Goal: Task Accomplishment & Management: Complete application form

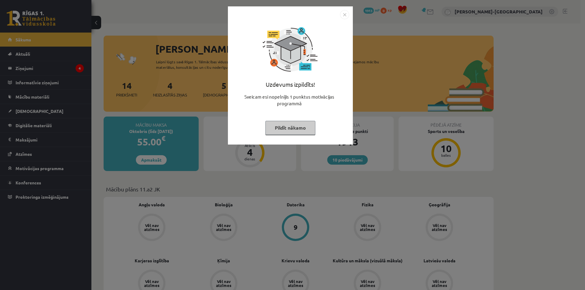
click at [280, 126] on button "Pildīt nākamo" at bounding box center [290, 128] width 50 height 14
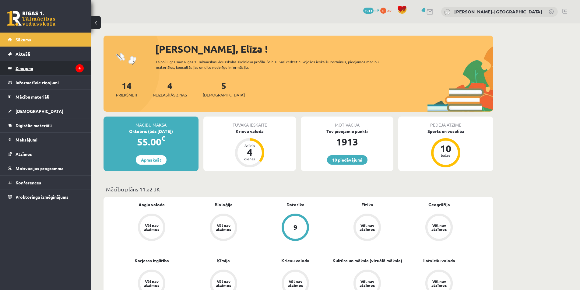
click at [74, 68] on legend "Ziņojumi 4" at bounding box center [50, 68] width 68 height 14
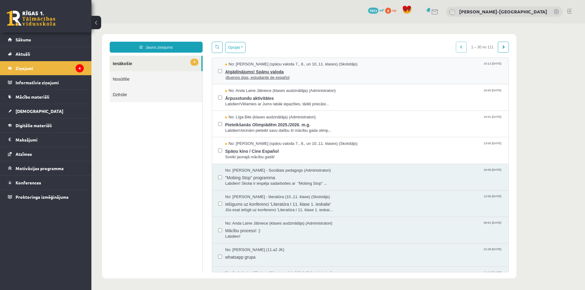
click at [281, 78] on span "¡Buenos días, estudiante de español" at bounding box center [363, 78] width 277 height 6
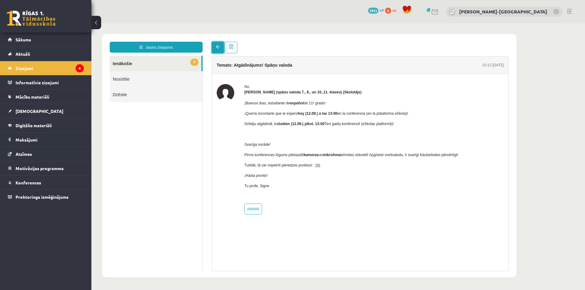
click at [214, 50] on link at bounding box center [218, 48] width 12 height 12
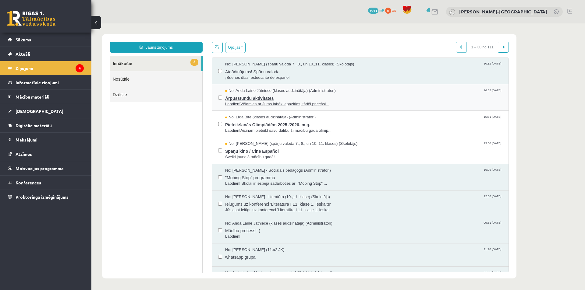
click at [266, 105] on span "Labdien!Vēlamies ar Jums labāk iepazīties, tādēļ priecāsi..." at bounding box center [363, 104] width 277 height 6
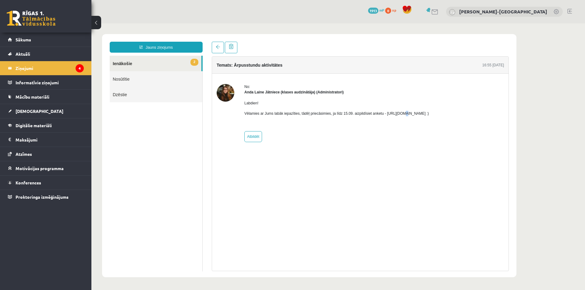
click at [397, 115] on p "Vēlamies ar Jums labāk iepazīties, tādēļ priecāsimies, ja līdz 15.09. aizpildīs…" at bounding box center [336, 113] width 185 height 5
click at [400, 115] on p "Vēlamies ar Jums labāk iepazīties, tādēļ priecāsimies, ja līdz 15.09. aizpildīs…" at bounding box center [336, 113] width 185 height 5
drag, startPoint x: 383, startPoint y: 114, endPoint x: 449, endPoint y: 113, distance: 66.1
click at [429, 113] on p "Vēlamies ar Jums labāk iepazīties, tādēļ priecāsimies, ja līdz 15.09. aizpildīs…" at bounding box center [336, 113] width 185 height 5
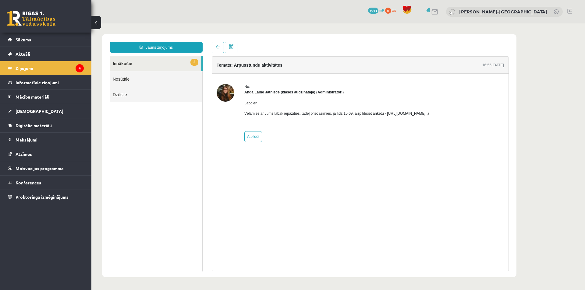
copy p "https://forms.gle/mVxkUEapGFxHM7hU7"
click at [216, 50] on link at bounding box center [218, 48] width 12 height 12
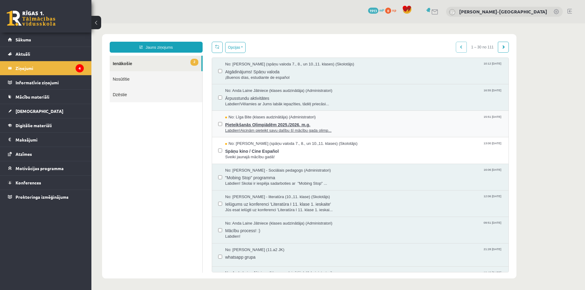
click at [308, 123] on span "Pieteikšanās Olimpiādēm 2025./2026. m.g." at bounding box center [363, 124] width 277 height 8
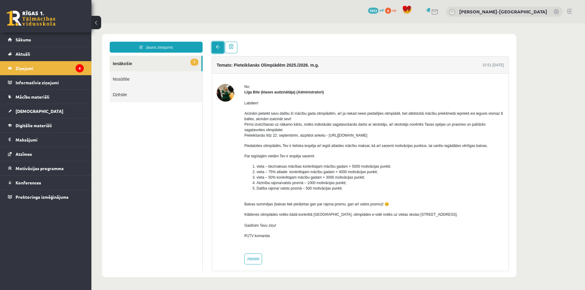
click at [217, 49] on link at bounding box center [218, 48] width 12 height 12
click at [218, 49] on span at bounding box center [218, 47] width 4 height 4
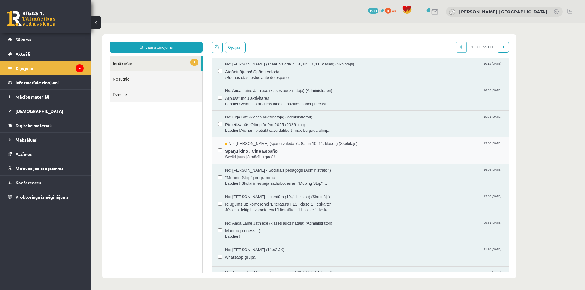
click at [272, 150] on span "Spāņu kino / Cine Español" at bounding box center [363, 151] width 277 height 8
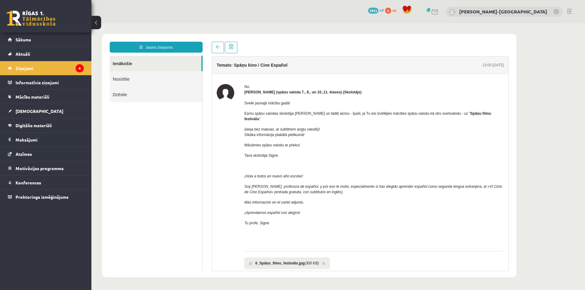
click at [148, 63] on link "Ienākošie" at bounding box center [156, 64] width 92 height 16
click at [215, 47] on link at bounding box center [218, 48] width 12 height 12
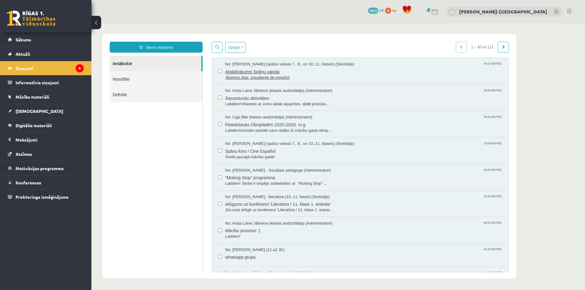
click at [303, 75] on span "¡Buenos días, estudiante de español" at bounding box center [363, 78] width 277 height 6
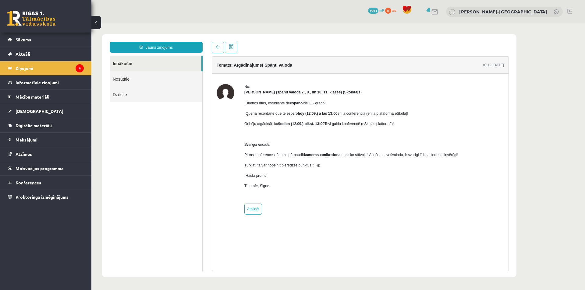
click at [256, 215] on div "No: Signe Sirmā (spāņu valoda 7., 8., un 10.,11. klases) (Skolotājs) ¡Buenos dí…" at bounding box center [360, 149] width 296 height 151
click at [255, 212] on link "Atbildēt" at bounding box center [253, 209] width 18 height 11
type input "**********"
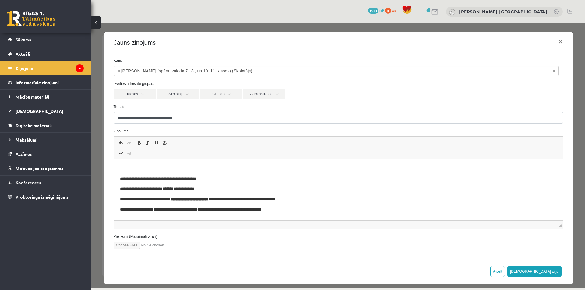
click at [129, 166] on p "Rich Text Editor, wiswyg-editor-47024761844240-1757673599-162" at bounding box center [338, 169] width 437 height 6
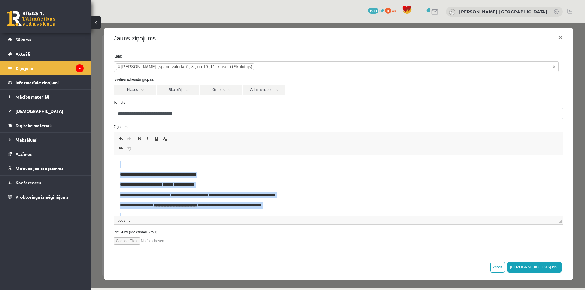
drag, startPoint x: 150, startPoint y: 209, endPoint x: 71, endPoint y: 132, distance: 110.7
click at [114, 155] on html "**********" at bounding box center [338, 216] width 449 height 122
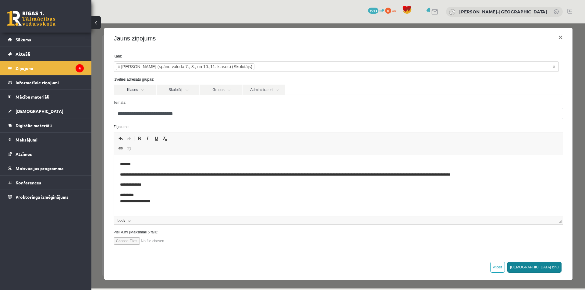
click at [541, 263] on button "Sūtīt ziņu" at bounding box center [534, 267] width 54 height 11
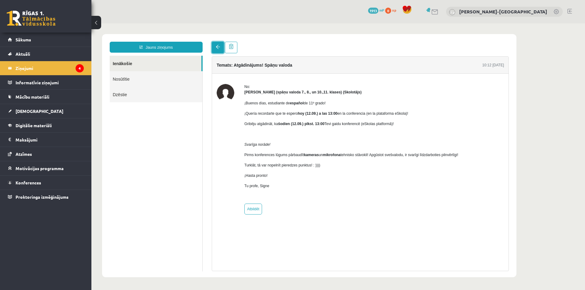
click at [214, 51] on link at bounding box center [218, 48] width 12 height 12
click at [215, 45] on link at bounding box center [218, 48] width 12 height 12
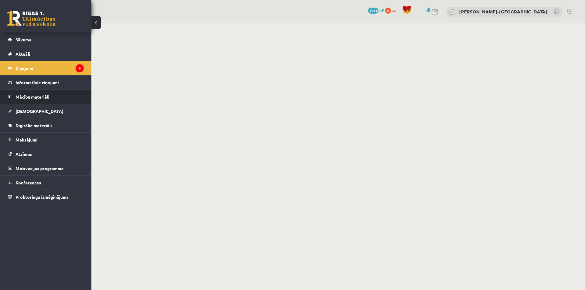
click at [38, 97] on span "Mācību materiāli" at bounding box center [33, 96] width 34 height 5
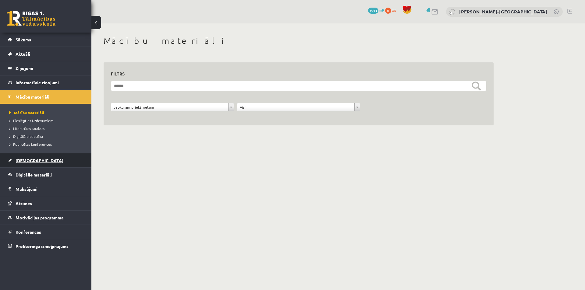
click at [32, 163] on span "[DEMOGRAPHIC_DATA]" at bounding box center [40, 160] width 48 height 5
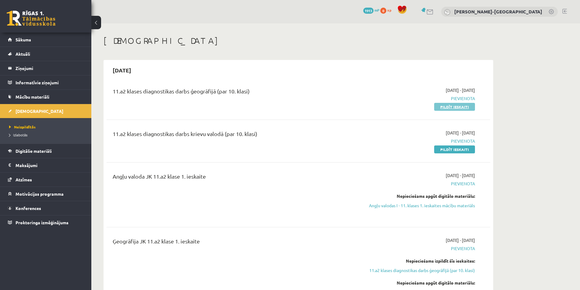
click at [446, 106] on link "Pildīt ieskaiti" at bounding box center [454, 107] width 41 height 8
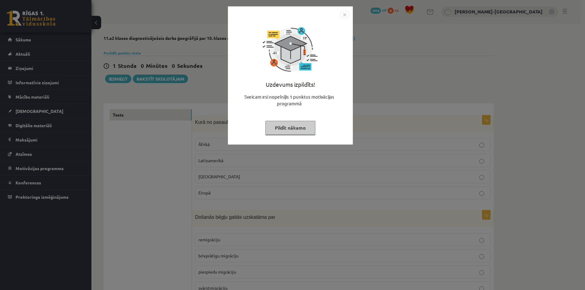
click at [291, 126] on button "Pildīt nākamo" at bounding box center [290, 128] width 50 height 14
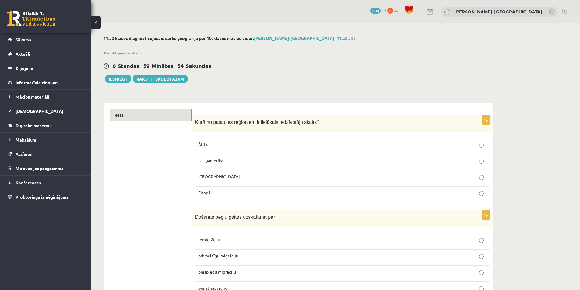
click at [220, 178] on p "[GEOGRAPHIC_DATA]" at bounding box center [342, 177] width 289 height 6
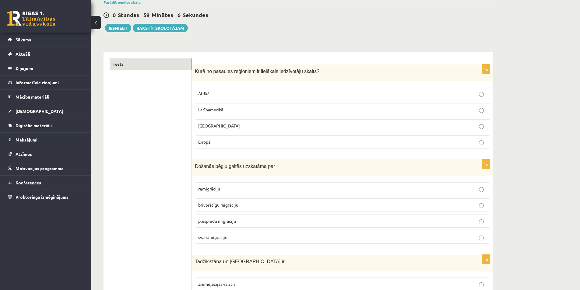
click at [196, 168] on span "Došanās bēgļu gaitās uzskatāma par" at bounding box center [235, 166] width 80 height 5
click at [194, 168] on div "Došanās bēgļu gaitās uzskatāma par" at bounding box center [343, 168] width 302 height 17
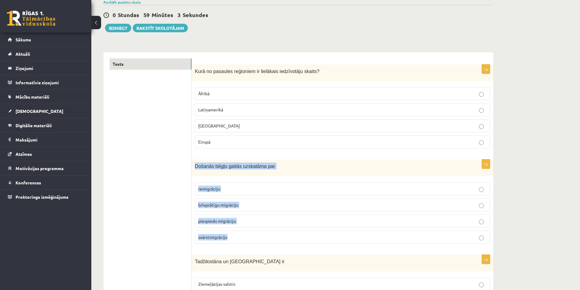
drag, startPoint x: 195, startPoint y: 167, endPoint x: 245, endPoint y: 232, distance: 81.5
click at [245, 232] on div "1p Došanās bēgļu gaitās uzskatāma par remigrāciju brīvprātīgu migrāciju piespie…" at bounding box center [343, 204] width 302 height 89
copy div "Došanās bēgļu gaitās uzskatāma par remigrāciju brīvprātīgu migrāciju piespiedu …"
click at [241, 201] on label "brīvprātīgu migrāciju" at bounding box center [342, 205] width 295 height 13
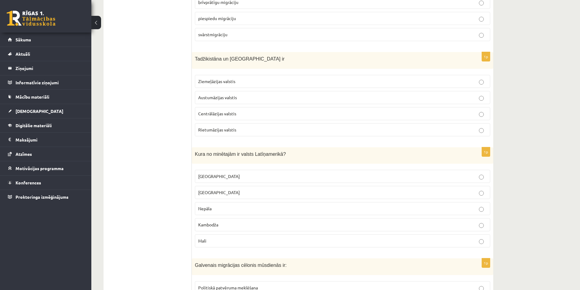
scroll to position [203, 0]
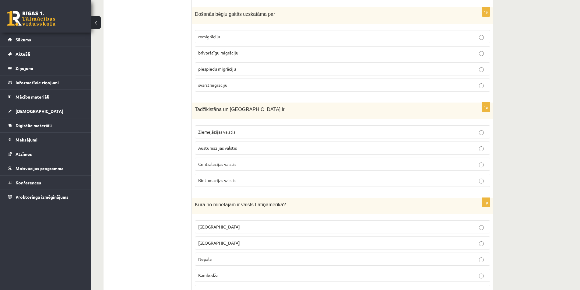
click at [231, 69] on span "piespiedu migrāciju" at bounding box center [217, 68] width 38 height 5
click at [245, 166] on p "Centrālāzijas valstis" at bounding box center [342, 164] width 289 height 6
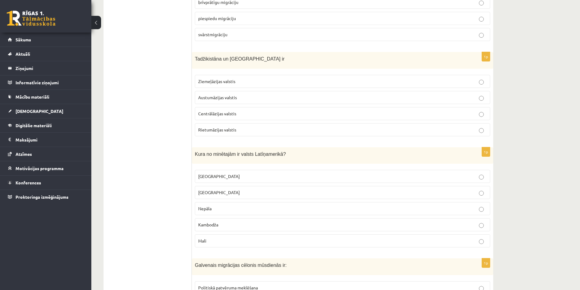
click at [201, 180] on label "Meksika" at bounding box center [342, 176] width 295 height 13
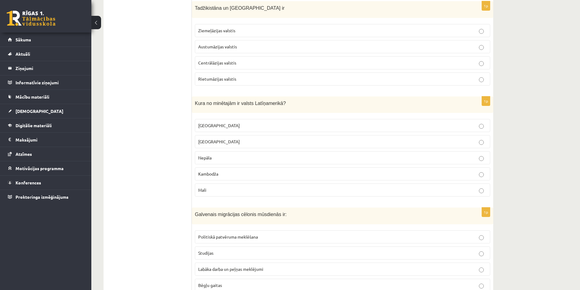
scroll to position [355, 0]
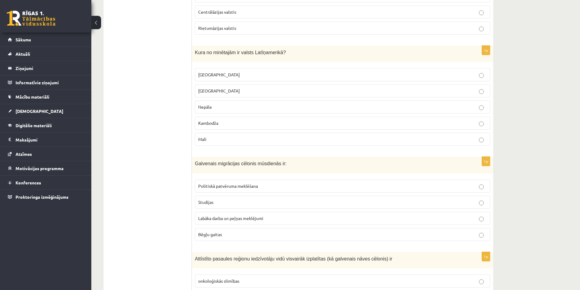
click at [216, 221] on p "Labāka darba un peļņas meklējumi" at bounding box center [342, 218] width 289 height 6
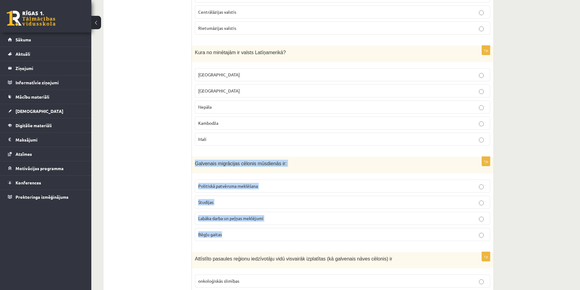
drag, startPoint x: 195, startPoint y: 163, endPoint x: 232, endPoint y: 229, distance: 75.5
click at [232, 229] on div "1p Galvenais migrācijas cēlonis mūsdienās ir: Politiskā patvēruma meklēšana Stu…" at bounding box center [343, 201] width 302 height 89
copy div "Galvenais migrācijas cēlonis mūsdienās ir: Politiskā patvēruma meklēšana Studij…"
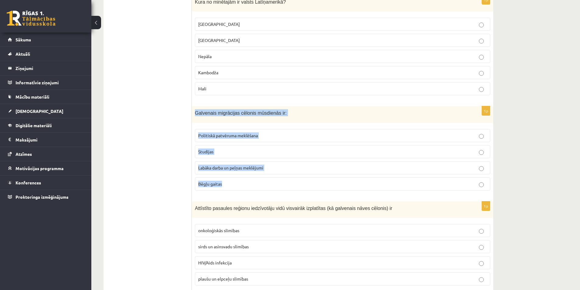
scroll to position [558, 0]
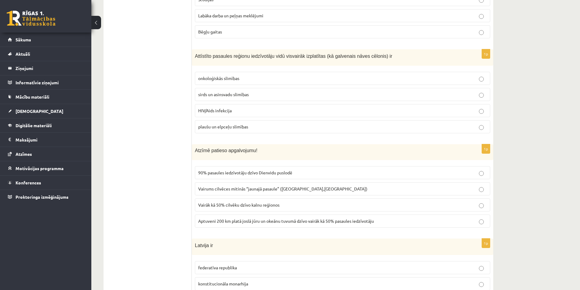
click at [239, 98] on p "sirds un asinsvadu slimības" at bounding box center [342, 94] width 289 height 6
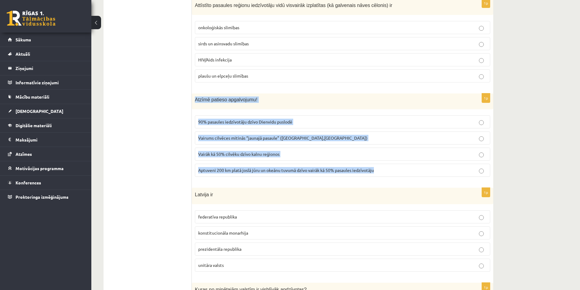
drag, startPoint x: 195, startPoint y: 98, endPoint x: 387, endPoint y: 168, distance: 204.5
click at [387, 168] on div "1p Atzīmē patieso apgalvojumu! 90% pasaules iedzīvotāju dzīvo Dienvidu puslodē …" at bounding box center [343, 138] width 302 height 88
copy div "Atzīmē patieso apgalvojumu! 90% pasaules iedzīvotāju dzīvo Dienvidu puslodē Vai…"
click at [236, 173] on p "Aptuveni 200 km platā joslā jūru un okeānu tuvumā dzīvo vairāk kā 50% pasaules …" at bounding box center [342, 170] width 289 height 6
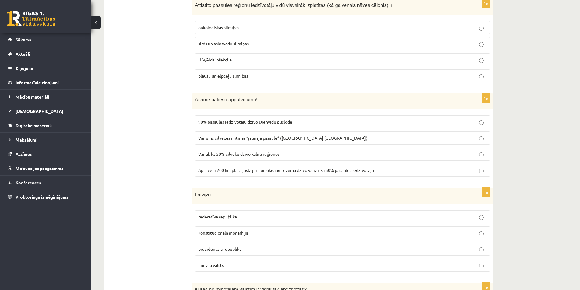
scroll to position [660, 0]
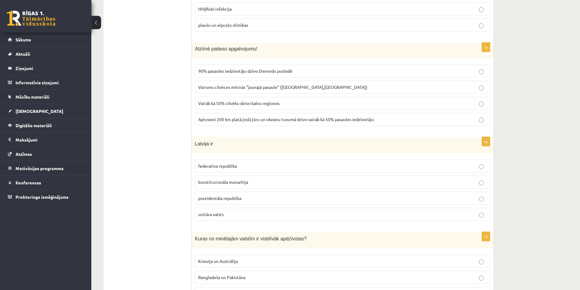
click at [234, 201] on span "prezidentāla republika" at bounding box center [219, 198] width 43 height 5
drag, startPoint x: 195, startPoint y: 145, endPoint x: 234, endPoint y: 213, distance: 78.9
click at [234, 213] on div "1p Latvija ir federatīva republika konstitucionāla monarhija prezidentāla repub…" at bounding box center [343, 181] width 302 height 89
copy div "Latvija ir federatīva republika konstitucionāla monarhija prezidentāla republik…"
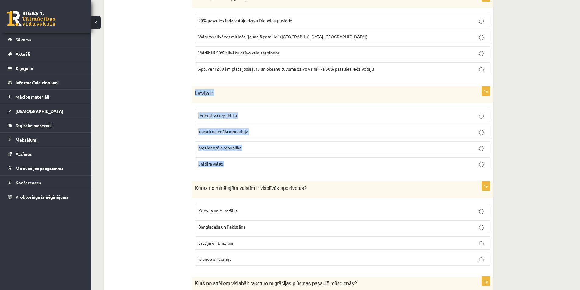
scroll to position [762, 0]
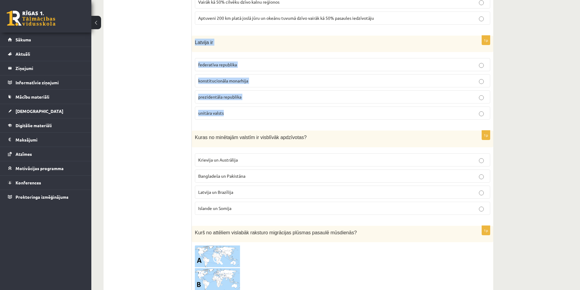
click at [249, 113] on p "unitāra valsts" at bounding box center [342, 113] width 289 height 6
click at [193, 136] on div "Kuras no minētajām valstīm ir visblīvāk apdzīvotas?" at bounding box center [343, 139] width 302 height 17
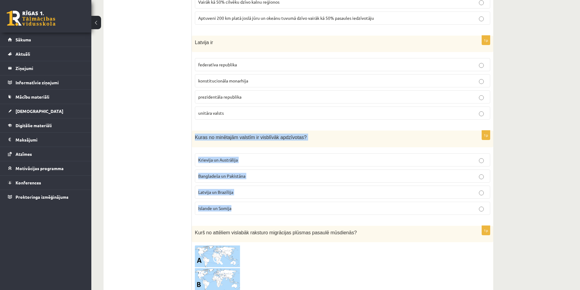
drag, startPoint x: 195, startPoint y: 138, endPoint x: 243, endPoint y: 207, distance: 84.0
click at [243, 207] on div "1p Kuras no minētajām valstīm ir visblīvāk apdzīvotas? Krievija un Austrālija B…" at bounding box center [343, 175] width 302 height 89
copy div "Kuras no minētajām valstīm ir visblīvāk apdzīvotas? Krievija un Austrālija Bang…"
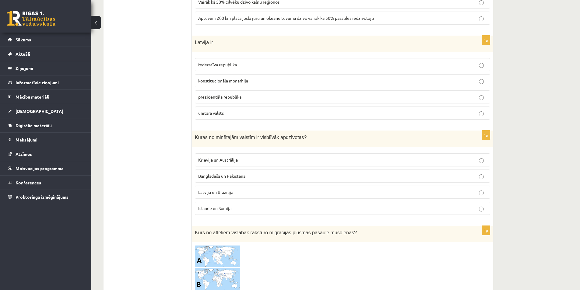
click at [214, 177] on span "Bangladeša un Pakistāna" at bounding box center [221, 175] width 47 height 5
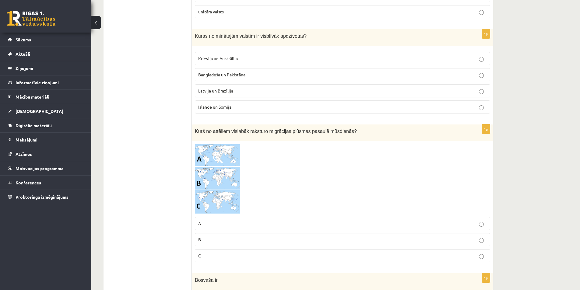
scroll to position [914, 0]
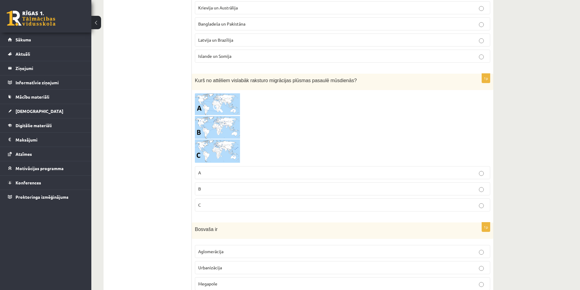
click at [224, 136] on img at bounding box center [218, 128] width 46 height 70
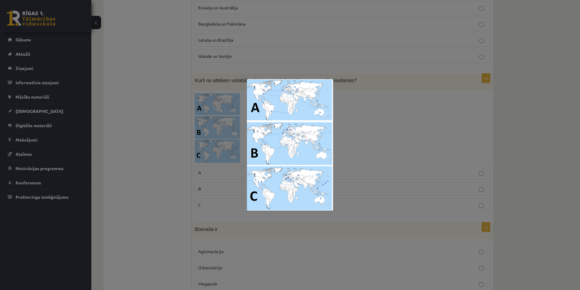
click at [178, 138] on div at bounding box center [290, 145] width 580 height 290
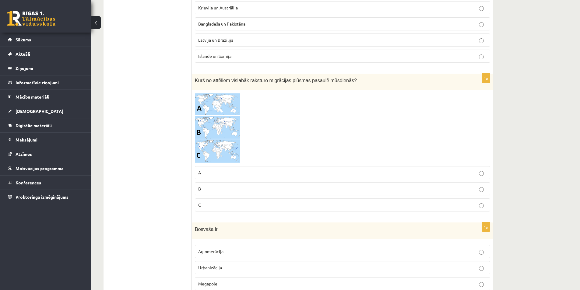
click at [209, 125] on img at bounding box center [218, 128] width 46 height 70
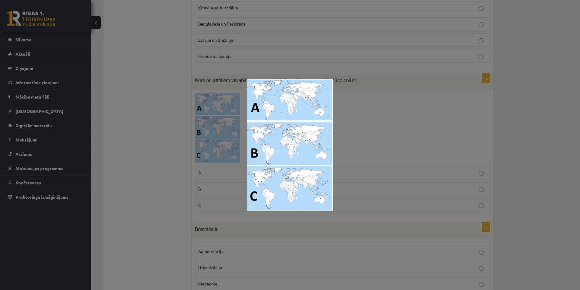
click at [165, 133] on div at bounding box center [290, 145] width 580 height 290
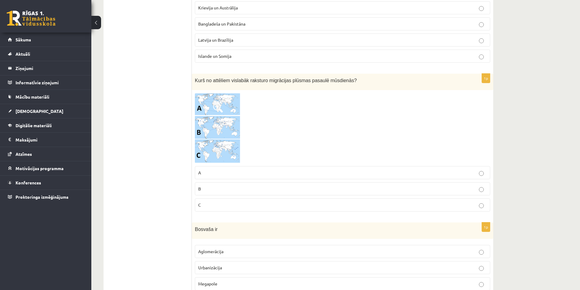
click at [215, 208] on p "C" at bounding box center [342, 205] width 289 height 6
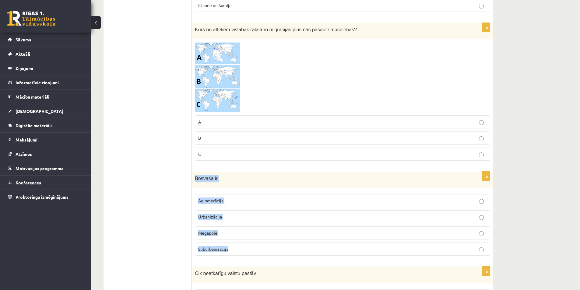
drag, startPoint x: 195, startPoint y: 179, endPoint x: 242, endPoint y: 248, distance: 83.0
click at [242, 248] on div "1p Bosvaša ir Aglomerācija Urbanizācija Megapole Suburbanizācija" at bounding box center [343, 216] width 302 height 89
copy div "Bosvaša ir Aglomerācija Urbanizācija Megapole Suburbanizācija"
click at [214, 200] on span "Aglomerācija" at bounding box center [210, 200] width 25 height 5
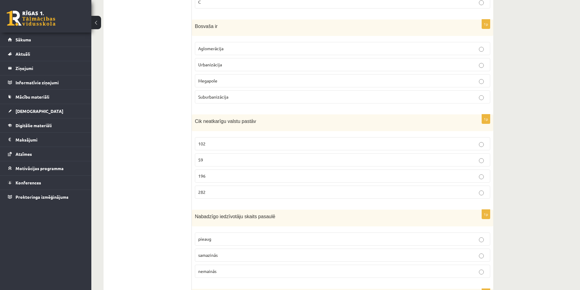
click at [209, 174] on p "196" at bounding box center [342, 176] width 289 height 6
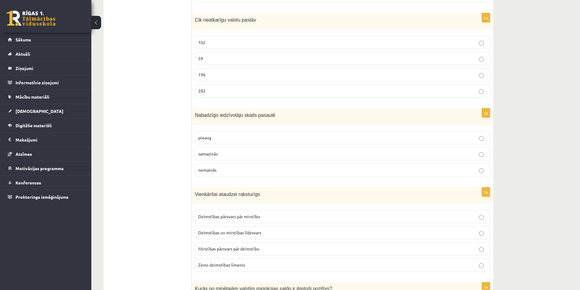
click at [223, 136] on p "pieaug" at bounding box center [342, 138] width 289 height 6
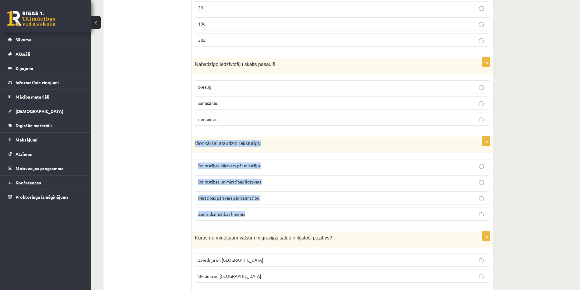
drag, startPoint x: 196, startPoint y: 143, endPoint x: 255, endPoint y: 210, distance: 90.2
click at [255, 210] on div "1p Vienkāršai ataudzei raksturīgs Dzimstības pārsvars pār mirstību Dzimstības u…" at bounding box center [343, 181] width 302 height 89
copy div "Vienkāršai ataudzei raksturīgs Dzimstības pārsvars pār mirstību Dzimstības un m…"
click at [223, 180] on span "Dzimstības un mirstības līdzsvars" at bounding box center [229, 181] width 63 height 5
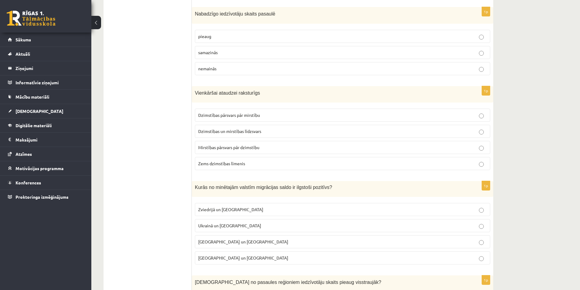
scroll to position [1371, 0]
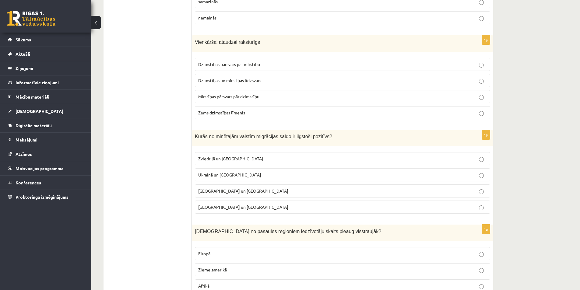
click at [195, 137] on span "Kurās no minētajām valstīm migrācijas saldo ir ilgstoši pozitīvs?" at bounding box center [263, 136] width 137 height 5
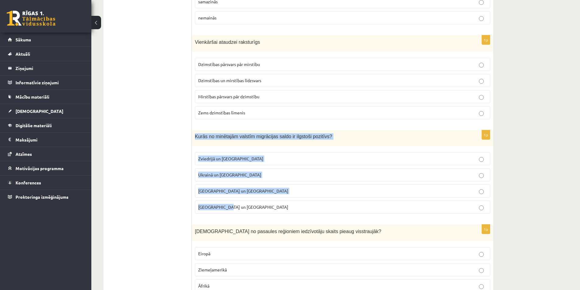
drag, startPoint x: 195, startPoint y: 137, endPoint x: 242, endPoint y: 208, distance: 85.3
click at [242, 208] on div "1p Kurās no minētajām valstīm migrācijas saldo ir ilgstoši pozitīvs? Zviedrijā …" at bounding box center [343, 174] width 302 height 88
copy div "Kurās no minētajām valstīm migrācijas saldo ir ilgstoši pozitīvs? Zviedrijā un …"
click at [210, 158] on span "Zviedrijā un ASV" at bounding box center [230, 158] width 65 height 5
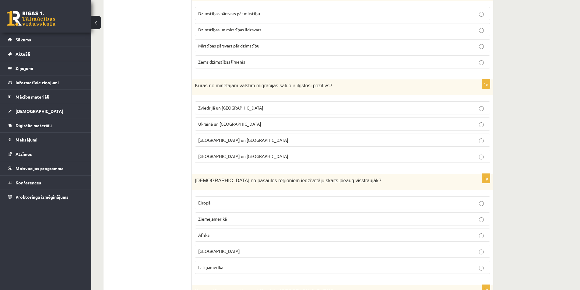
scroll to position [1472, 0]
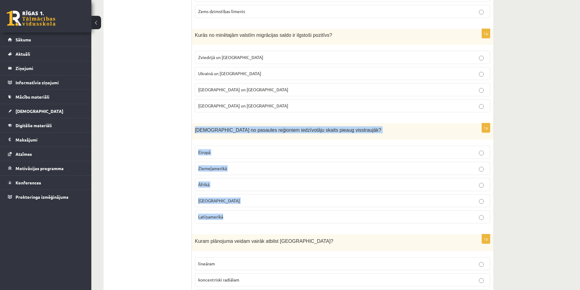
drag, startPoint x: 195, startPoint y: 128, endPoint x: 235, endPoint y: 212, distance: 92.8
click at [235, 212] on div "1p Kurā no pasaules reģioniem iedzīvotāju skaits pieaug visstraujāk? Eiropā Zie…" at bounding box center [343, 175] width 302 height 105
copy div "Kurā no pasaules reģioniem iedzīvotāju skaits pieaug visstraujāk? Eiropā Ziemeļ…"
click at [234, 188] on p "Āfrikā" at bounding box center [342, 185] width 289 height 6
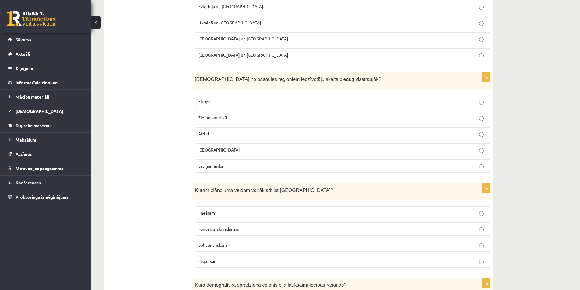
scroll to position [1574, 0]
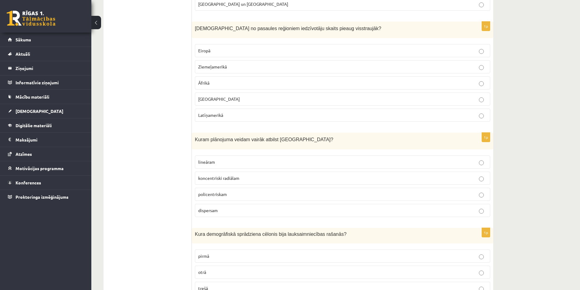
click at [236, 181] on span "koncentriski radiālam" at bounding box center [218, 177] width 41 height 5
click at [196, 138] on span "Kuram plānojuma veidam vairāk atbilst Rīga?" at bounding box center [264, 139] width 139 height 5
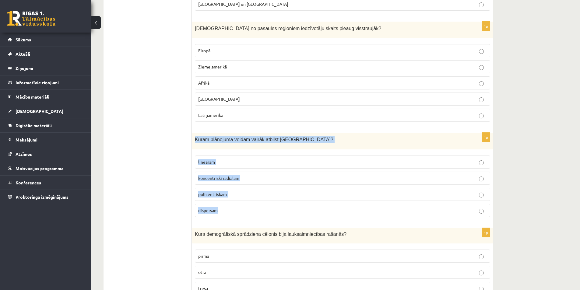
drag, startPoint x: 195, startPoint y: 139, endPoint x: 232, endPoint y: 213, distance: 82.6
click at [232, 213] on div "1p Kuram plānojuma veidam vairāk atbilst Rīga? lineāram koncentriski radiālam p…" at bounding box center [343, 177] width 302 height 89
copy div "Kuram plānojuma veidam vairāk atbilst Rīga? lineāram koncentriski radiālam poli…"
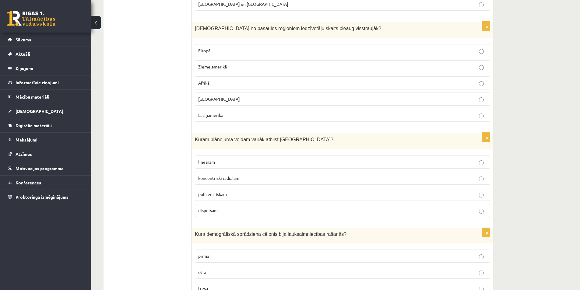
click at [148, 185] on ul "Tests" at bounding box center [151, 23] width 82 height 2976
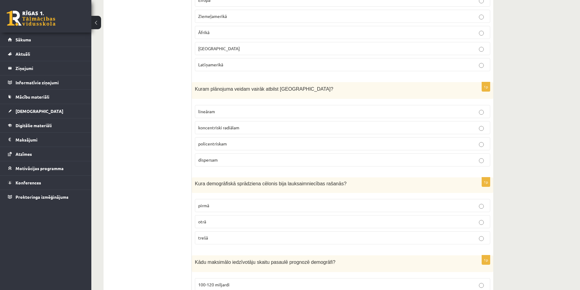
click at [203, 223] on span "otrā" at bounding box center [202, 221] width 8 height 5
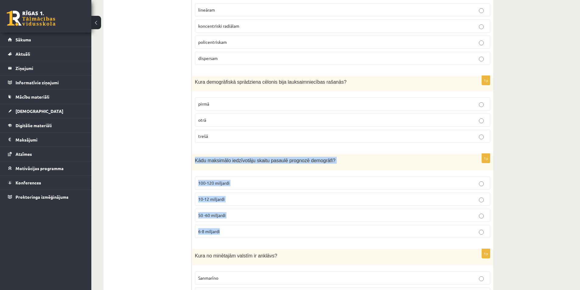
drag, startPoint x: 195, startPoint y: 161, endPoint x: 232, endPoint y: 231, distance: 79.3
click at [232, 231] on div "1p Kādu maksimālo iedzīvotāju skaitu pasaulē prognozē demogrāfi? 100-120 miljar…" at bounding box center [343, 198] width 302 height 89
click at [221, 200] on span "10-12 miljardi" at bounding box center [211, 198] width 27 height 5
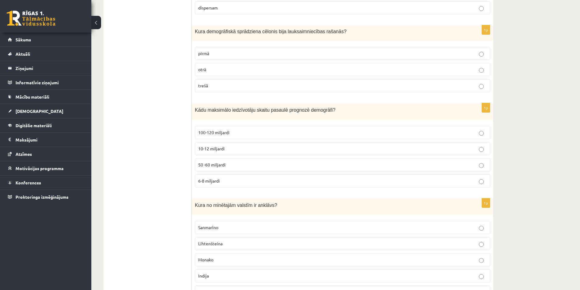
scroll to position [1828, 0]
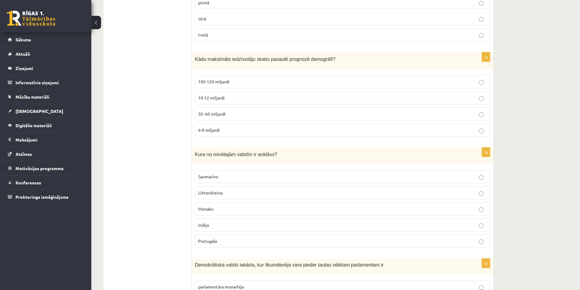
click at [203, 189] on label "Lihtenšteina" at bounding box center [342, 192] width 295 height 13
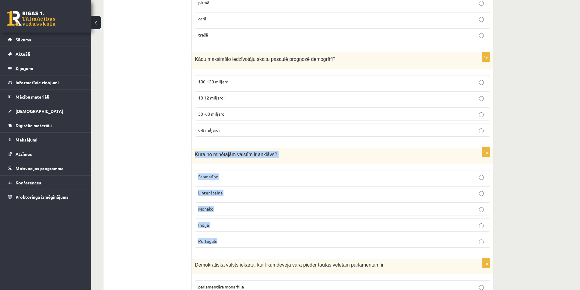
drag, startPoint x: 195, startPoint y: 154, endPoint x: 238, endPoint y: 237, distance: 93.6
click at [238, 237] on div "1p Kura no minētajām valstīm ir anklāvs? Sanmarīno Lihtenšteina Monako Indija P…" at bounding box center [343, 200] width 302 height 105
click at [217, 179] on span "Sanmarīno" at bounding box center [208, 176] width 20 height 5
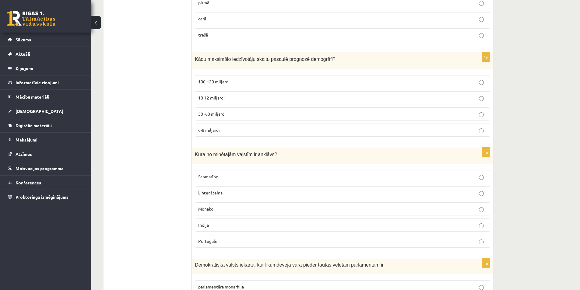
scroll to position [1929, 0]
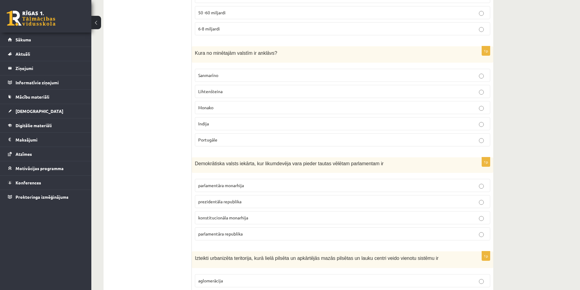
click at [218, 234] on span "parlamentāra republika" at bounding box center [220, 233] width 44 height 5
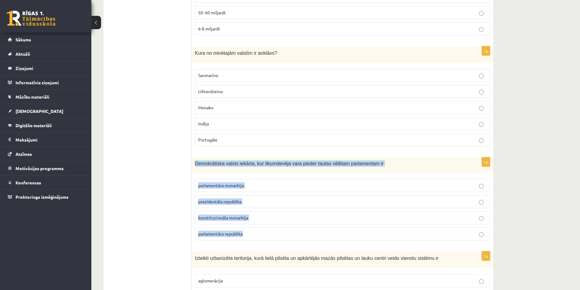
drag, startPoint x: 195, startPoint y: 162, endPoint x: 261, endPoint y: 229, distance: 93.7
click at [261, 229] on div "1p Demokrātiska valsts iekārta, kur likumdevēja vara pieder tautas vēlētam parl…" at bounding box center [343, 201] width 302 height 88
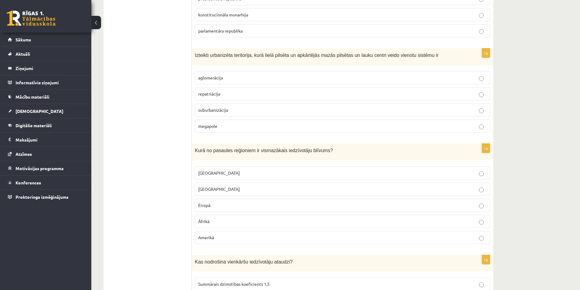
click at [223, 111] on span "suburbanizācija" at bounding box center [213, 109] width 30 height 5
click at [216, 223] on p "Āfrikā" at bounding box center [342, 221] width 289 height 6
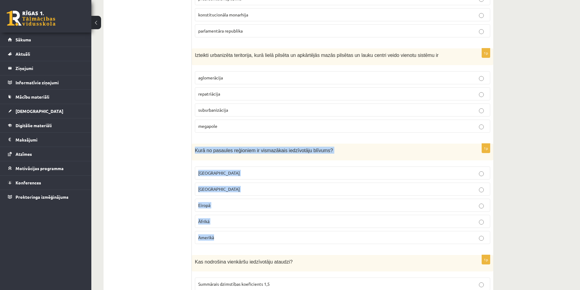
drag, startPoint x: 195, startPoint y: 151, endPoint x: 223, endPoint y: 234, distance: 87.8
click at [223, 234] on div "1p Kurā no pasaules reģioniem ir vismazākais iedzīvotāju blīvums? Austrālijā Āz…" at bounding box center [343, 196] width 302 height 105
click at [224, 171] on p "Austrālijā" at bounding box center [342, 173] width 289 height 6
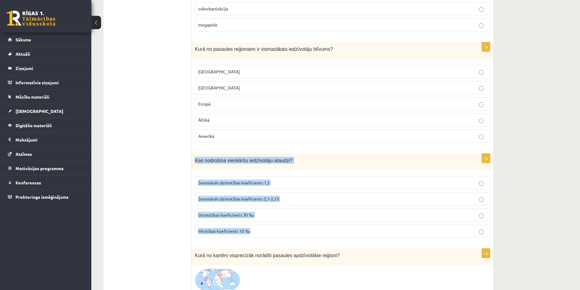
drag, startPoint x: 194, startPoint y: 158, endPoint x: 263, endPoint y: 236, distance: 103.4
click at [263, 236] on div "1p Kas nodrošina vienkāršu iedzīvotāju ataudzi? Summārais dzimstības koeficient…" at bounding box center [343, 198] width 302 height 89
click at [273, 200] on span "Summārais dzimstības koeficients 2,1-2,15" at bounding box center [238, 198] width 81 height 5
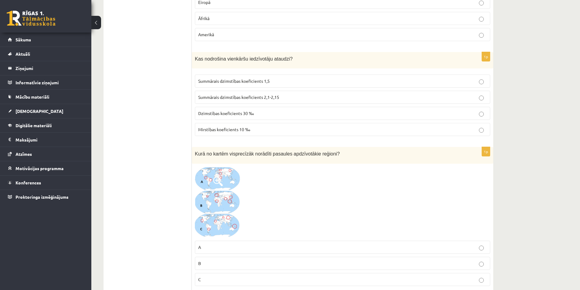
scroll to position [2386, 0]
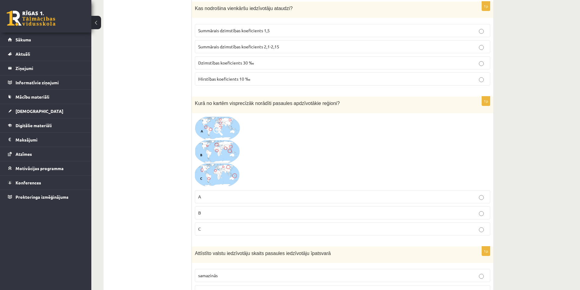
click at [218, 155] on img at bounding box center [218, 151] width 46 height 71
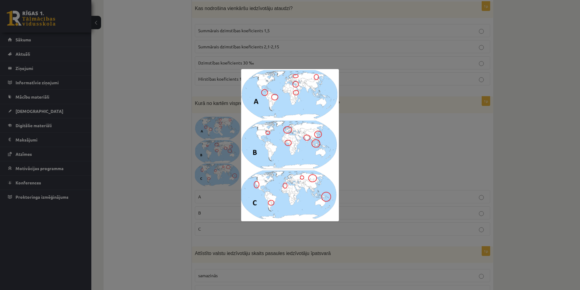
click at [206, 32] on div at bounding box center [290, 145] width 580 height 290
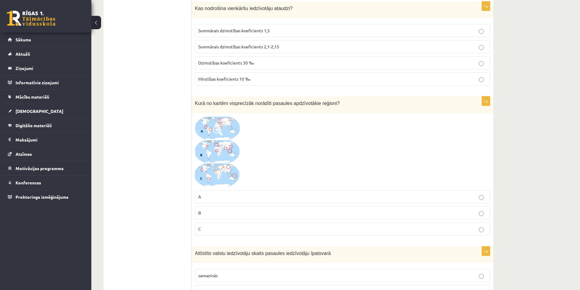
click at [225, 152] on img at bounding box center [218, 151] width 46 height 71
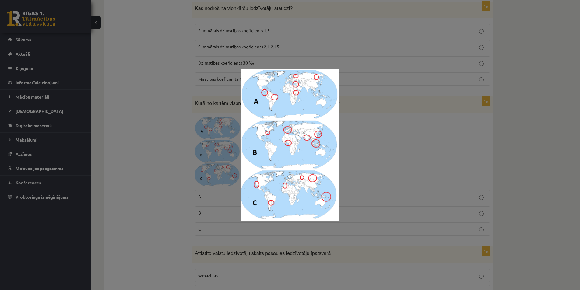
click at [179, 162] on div at bounding box center [290, 145] width 580 height 290
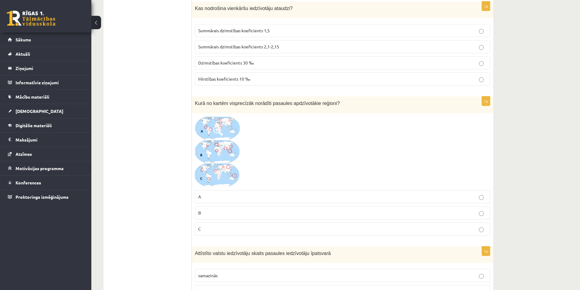
click at [223, 163] on img at bounding box center [218, 151] width 46 height 71
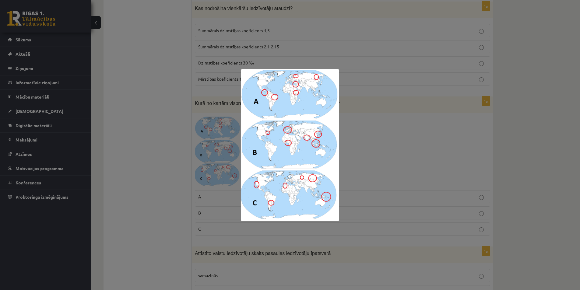
click at [170, 168] on div at bounding box center [290, 145] width 580 height 290
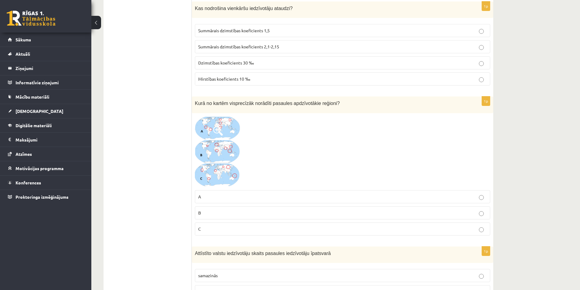
click at [223, 234] on label "C" at bounding box center [342, 229] width 295 height 13
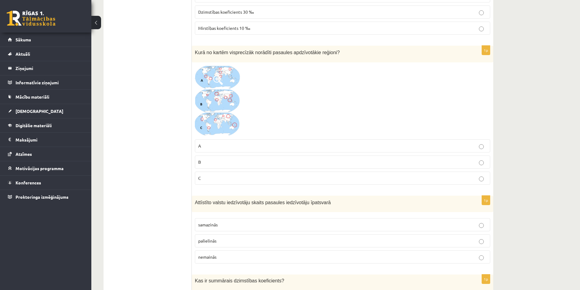
click at [201, 227] on span "samazinās" at bounding box center [207, 224] width 19 height 5
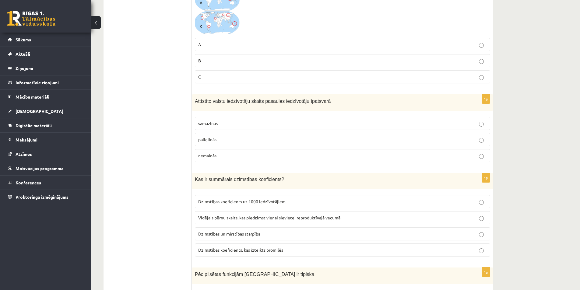
scroll to position [2589, 0]
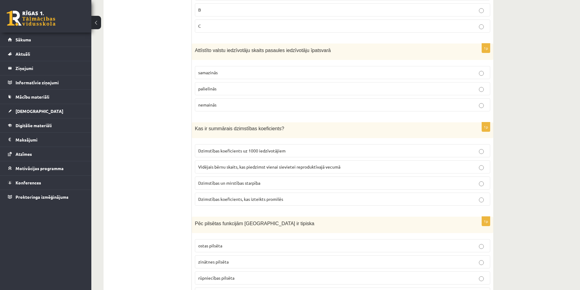
click at [248, 183] on span "Dzimstības un mirstības starpība" at bounding box center [229, 182] width 62 height 5
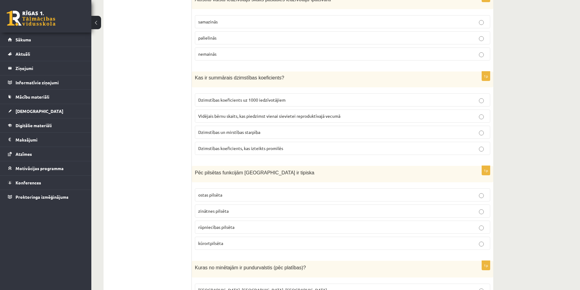
scroll to position [2691, 0]
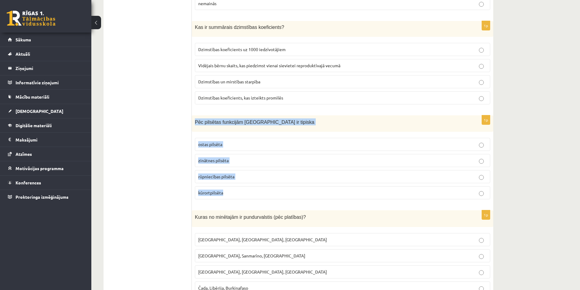
drag, startPoint x: 195, startPoint y: 122, endPoint x: 233, endPoint y: 188, distance: 76.9
click at [233, 188] on div "1p Pēc pilsētas funkcijām Jūrmala ir tipiska ostas pilsēta zinātnes pilsēta rūp…" at bounding box center [343, 159] width 302 height 89
click at [231, 143] on p "ostas pilsēta" at bounding box center [342, 144] width 289 height 6
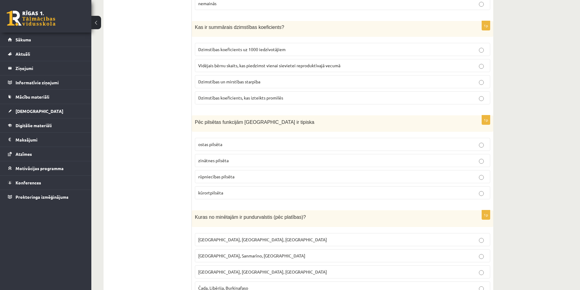
click at [207, 163] on span "zinātnes pilsēta" at bounding box center [213, 160] width 30 height 5
click at [209, 182] on label "rūpniecības pilsēta" at bounding box center [342, 176] width 295 height 13
click at [209, 193] on span "kūrortpilsēta" at bounding box center [210, 192] width 25 height 5
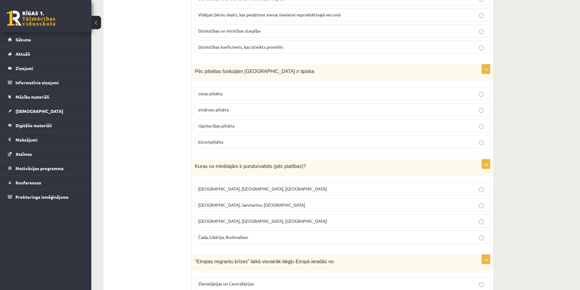
click at [235, 204] on span "Monako, Sanmarīno, Luksemburga" at bounding box center [251, 204] width 107 height 5
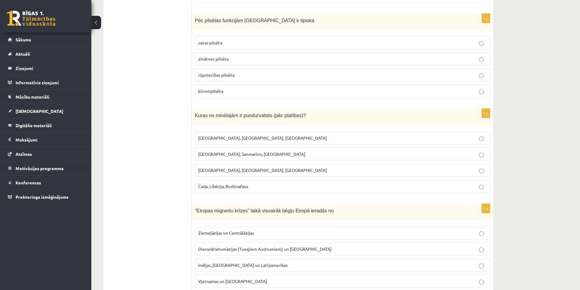
scroll to position [2814, 0]
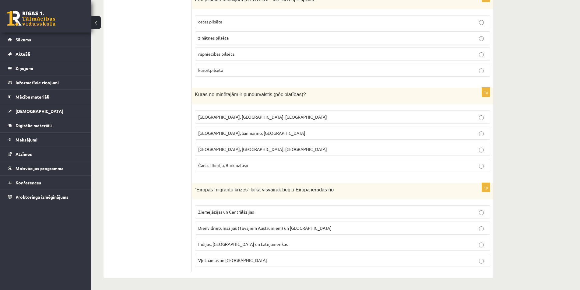
click at [235, 246] on span "Indijas, Pakistānas un Latīņamerikas" at bounding box center [243, 244] width 90 height 5
click at [194, 189] on div "“Eiropas migrantu krīzes” laikā visvairāk bēgļu Eiropā ieradās no" at bounding box center [343, 191] width 302 height 17
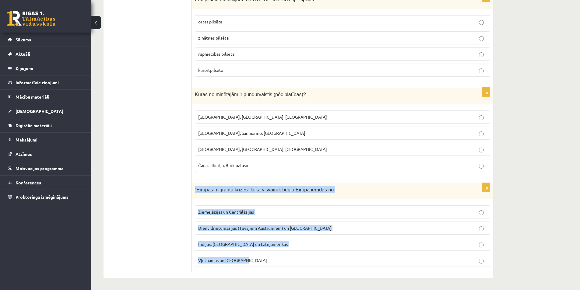
drag, startPoint x: 195, startPoint y: 189, endPoint x: 260, endPoint y: 257, distance: 93.9
click at [260, 257] on div "1p “Eiropas migrantu krīzes” laikā visvairāk bēgļu Eiropā ieradās no Ziemeļāzij…" at bounding box center [343, 227] width 302 height 89
click at [226, 230] on span "Dienvidrietumāzijas (Tuvajiem Austrumiem) un Āfrikas" at bounding box center [264, 227] width 133 height 5
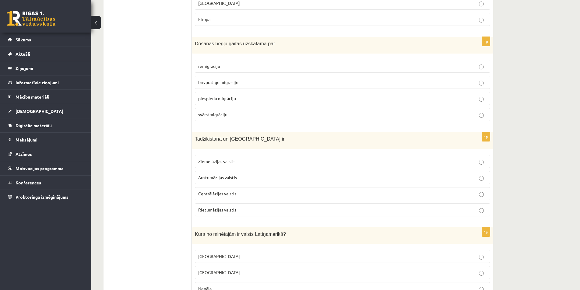
scroll to position [0, 0]
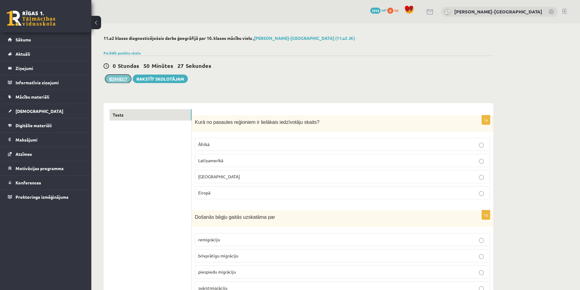
click at [116, 78] on button "Iesniegt" at bounding box center [118, 79] width 26 height 9
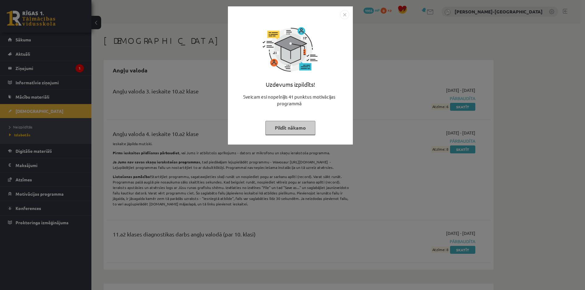
click at [296, 125] on button "Pildīt nākamo" at bounding box center [290, 128] width 50 height 14
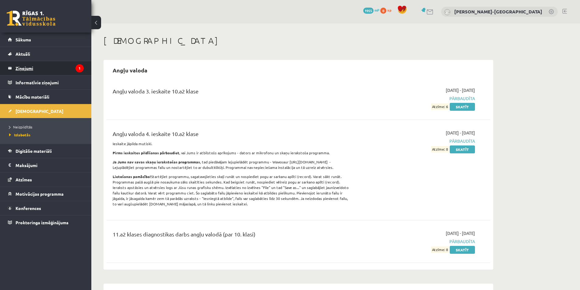
click at [59, 65] on legend "Ziņojumi 1" at bounding box center [50, 68] width 68 height 14
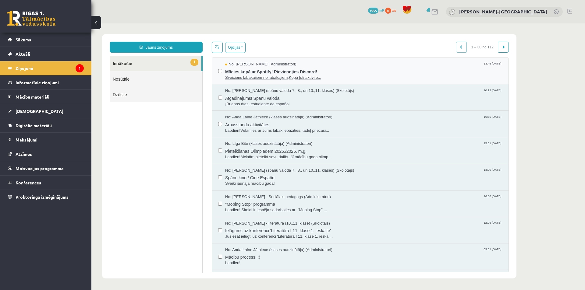
click at [311, 70] on span "Mācies kopā ar Spotify! Pievienojies Discord!" at bounding box center [363, 71] width 277 height 8
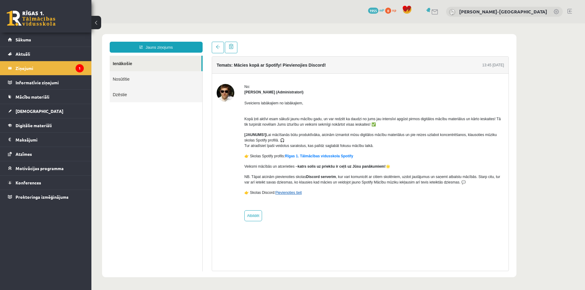
click at [288, 194] on link "Pievienoties šeit" at bounding box center [288, 193] width 27 height 4
click at [286, 193] on link "Pievienoties šeit" at bounding box center [288, 193] width 27 height 4
click at [280, 192] on link "Pievienoties šeit" at bounding box center [288, 193] width 27 height 4
click at [38, 111] on link "[DEMOGRAPHIC_DATA]" at bounding box center [46, 111] width 76 height 14
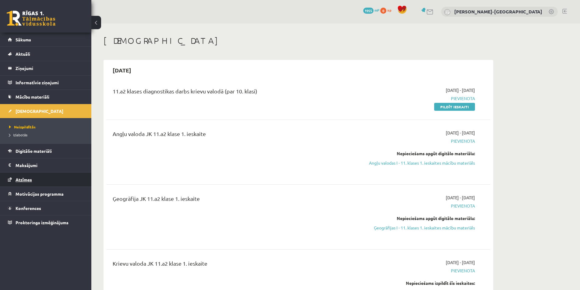
click at [34, 177] on link "Atzīmes" at bounding box center [46, 180] width 76 height 14
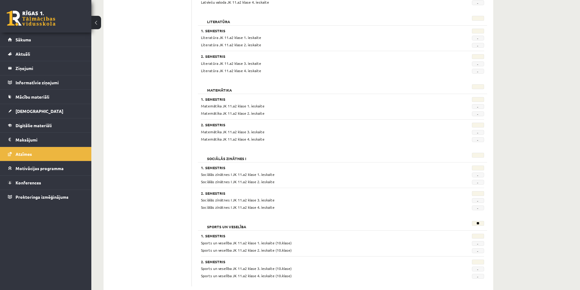
scroll to position [715, 0]
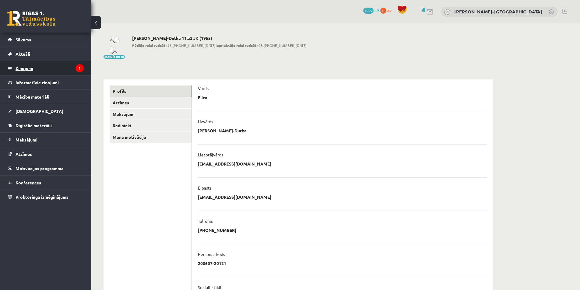
click at [68, 69] on legend "Ziņojumi 1" at bounding box center [50, 68] width 68 height 14
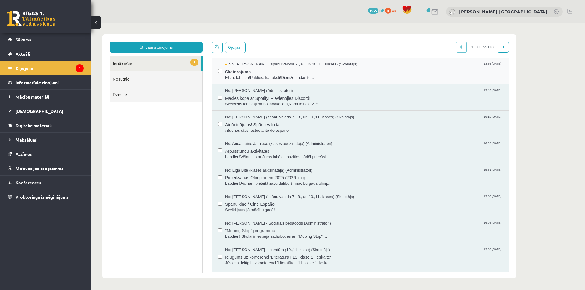
click at [267, 76] on span "Elīza, labdien!Paldies, ka raksti!Diemžēl tādas te..." at bounding box center [363, 78] width 277 height 6
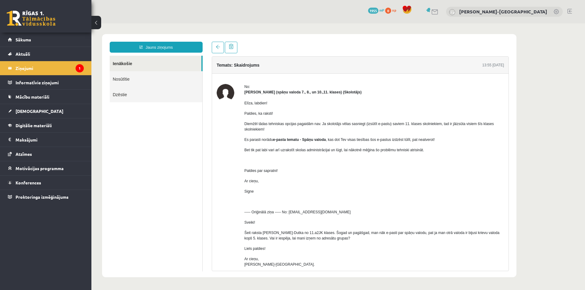
scroll to position [33, 0]
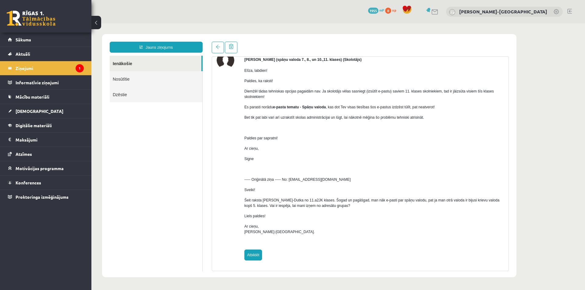
click at [255, 252] on link "Atbildēt" at bounding box center [253, 255] width 18 height 11
type input "**********"
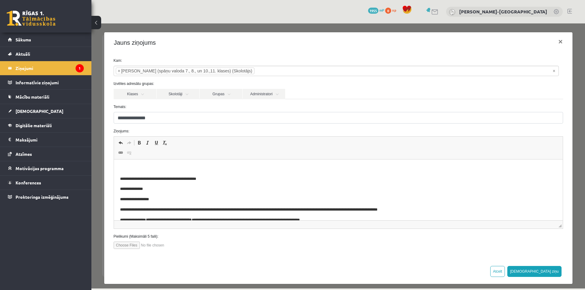
click at [120, 170] on p "Rich Text Editor, wiswyg-editor-47024877433160-1757675238-356" at bounding box center [338, 169] width 437 height 6
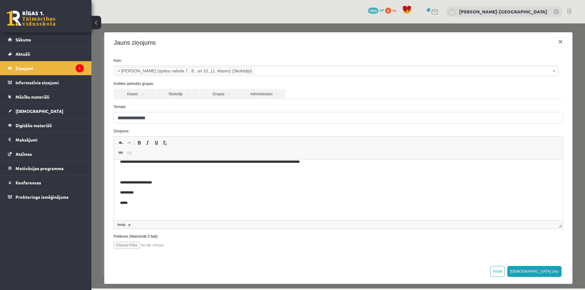
scroll to position [0, 0]
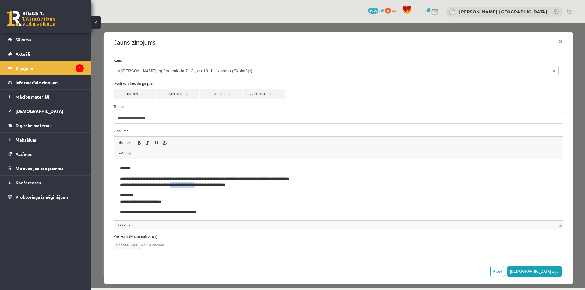
drag, startPoint x: 213, startPoint y: 185, endPoint x: 183, endPoint y: 187, distance: 29.9
click at [183, 187] on p "**********" at bounding box center [334, 182] width 428 height 13
click at [221, 184] on p "**********" at bounding box center [334, 182] width 428 height 13
drag, startPoint x: 147, startPoint y: 210, endPoint x: 117, endPoint y: 211, distance: 29.3
click at [117, 211] on html "**********" at bounding box center [338, 271] width 449 height 222
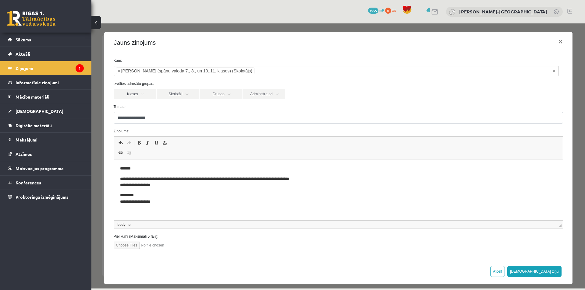
click at [322, 180] on p "**********" at bounding box center [334, 182] width 428 height 13
click at [173, 186] on p "**********" at bounding box center [334, 182] width 428 height 13
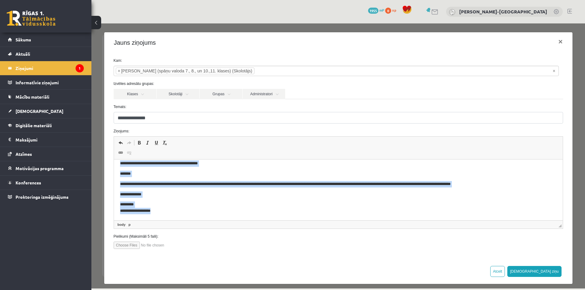
scroll to position [8, 0]
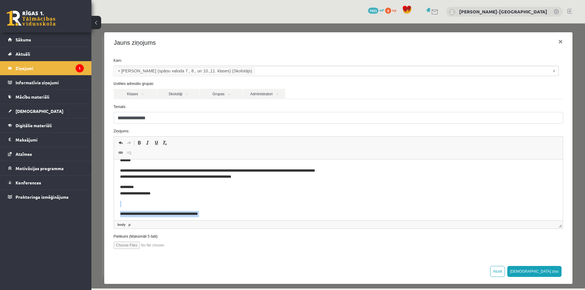
drag, startPoint x: 163, startPoint y: 214, endPoint x: 120, endPoint y: 201, distance: 45.4
click at [120, 201] on body "**********" at bounding box center [338, 211] width 437 height 108
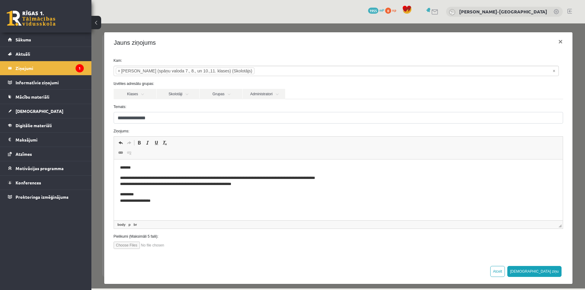
scroll to position [0, 0]
click at [543, 272] on button "Sūtīt ziņu" at bounding box center [534, 271] width 54 height 11
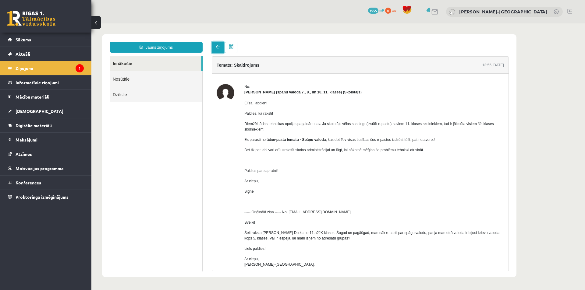
click at [218, 48] on span at bounding box center [218, 47] width 4 height 4
click at [215, 47] on link at bounding box center [218, 48] width 12 height 12
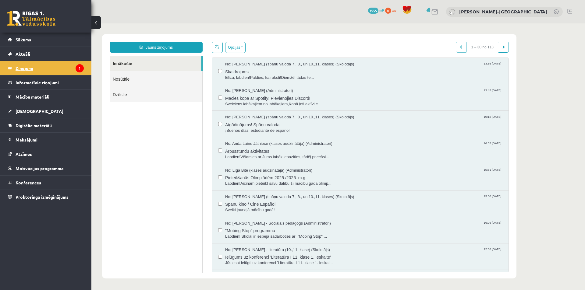
click at [43, 67] on legend "Ziņojumi 1" at bounding box center [50, 68] width 68 height 14
click at [43, 110] on link "[DEMOGRAPHIC_DATA]" at bounding box center [46, 111] width 76 height 14
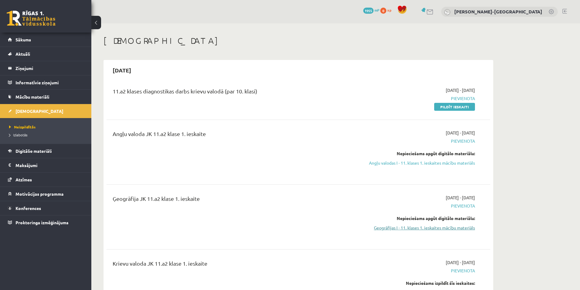
click at [423, 225] on link "Ģeogrāfijas I - 11. klases 1. ieskaites mācību materiāls" at bounding box center [417, 228] width 115 height 6
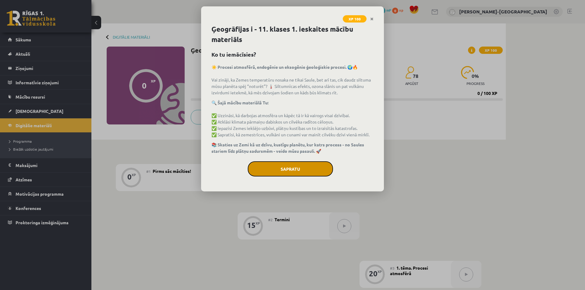
click at [294, 166] on button "Sapratu" at bounding box center [290, 168] width 85 height 15
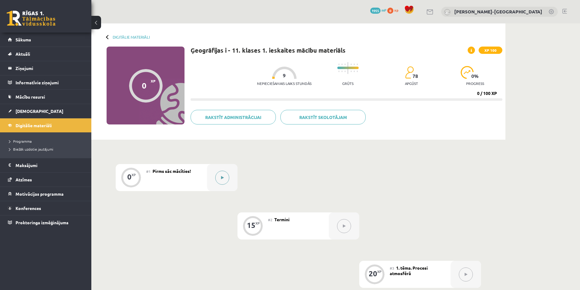
click at [230, 173] on div at bounding box center [222, 177] width 30 height 27
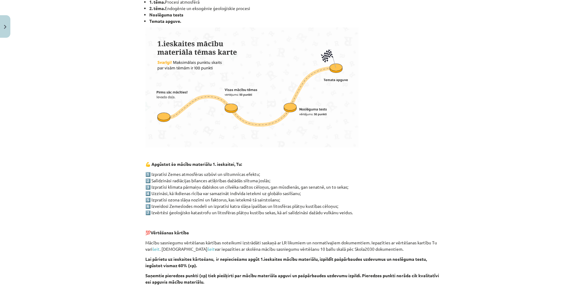
scroll to position [293, 0]
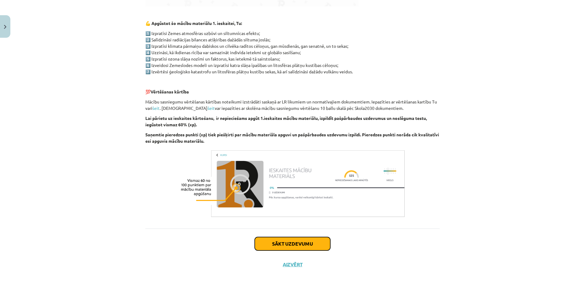
click at [272, 239] on button "Sākt uzdevumu" at bounding box center [293, 243] width 76 height 13
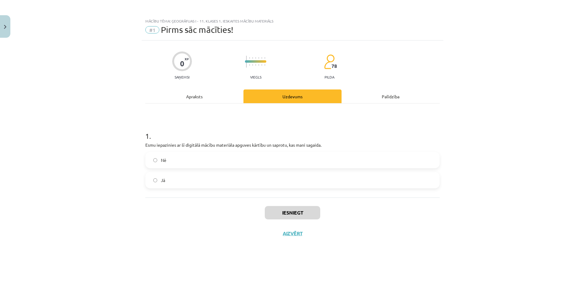
click at [208, 189] on div "1 . Esmu iepazinies ar šī digitālā mācību materiāla apguves kārtību un saprotu,…" at bounding box center [292, 151] width 294 height 94
click at [228, 185] on label "Jā" at bounding box center [292, 180] width 293 height 15
click at [278, 208] on button "Iesniegt" at bounding box center [292, 212] width 55 height 13
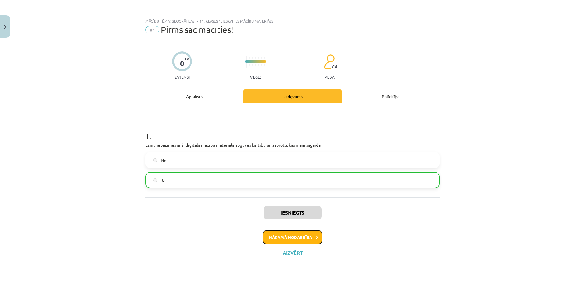
click at [281, 238] on button "Nākamā nodarbība" at bounding box center [293, 238] width 60 height 14
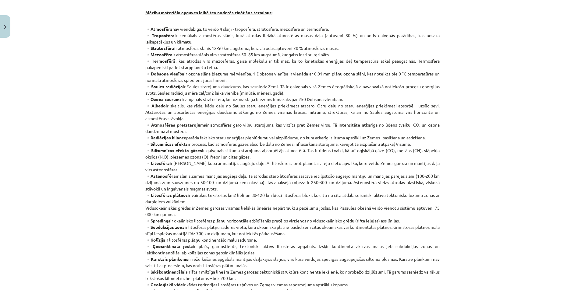
scroll to position [179, 0]
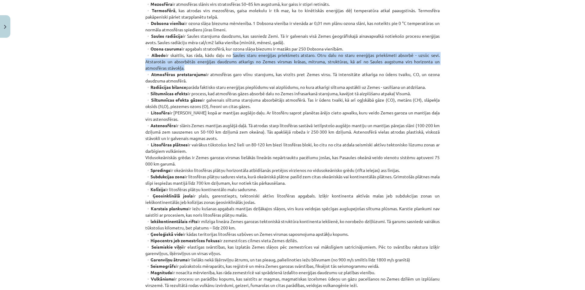
drag, startPoint x: 230, startPoint y: 55, endPoint x: 224, endPoint y: 66, distance: 12.4
click at [224, 66] on p "▫️Atmosfēra nav viendabīga, to veido 4 slāņi - troposfēra, stratosfēra, mezosfē…" at bounding box center [292, 138] width 294 height 326
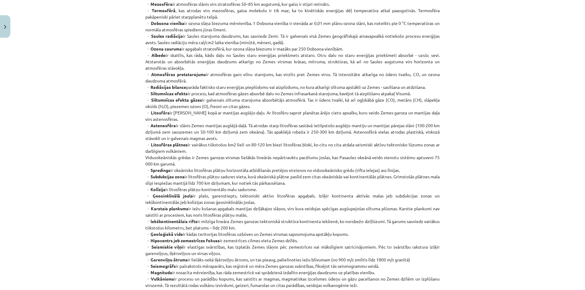
click at [133, 88] on div "Mācību tēma: Ģeogrāfijas i - 11. klases 1. ieskaites mācību materiāls #2 Termin…" at bounding box center [292, 145] width 585 height 290
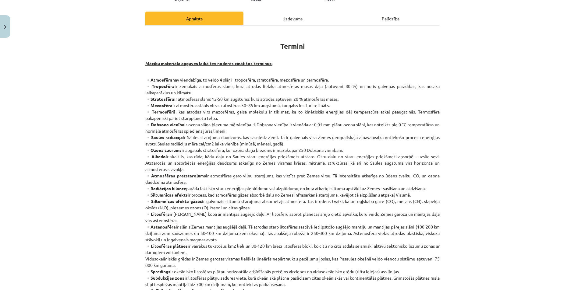
click at [254, 10] on div "15 XP Saņemsi Viegls 78 pilda Apraksts Uzdevums Palīdzība Termini Mācību materi…" at bounding box center [293, 221] width 302 height 516
click at [258, 17] on div "Uzdevums" at bounding box center [292, 19] width 98 height 14
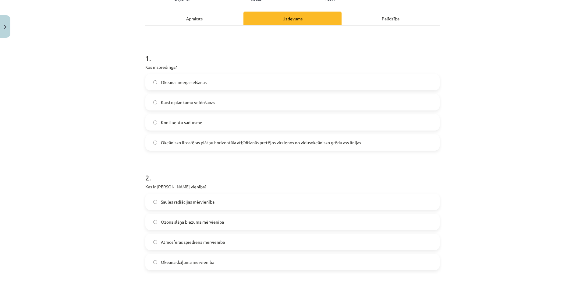
scroll to position [15, 0]
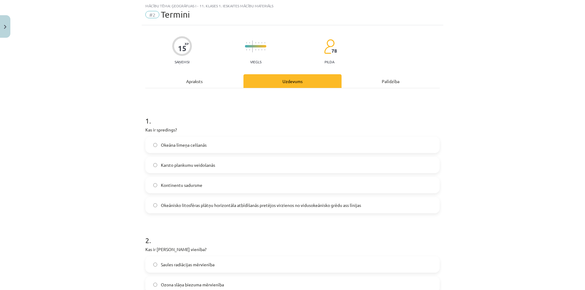
click at [192, 79] on div "Apraksts" at bounding box center [194, 81] width 98 height 14
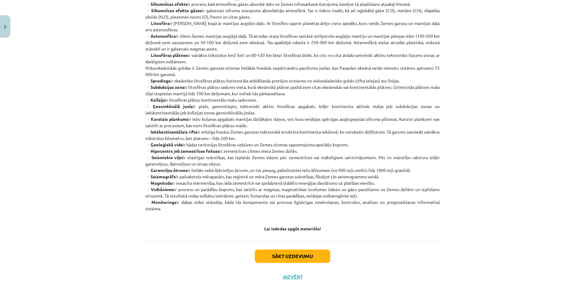
scroll to position [281, 0]
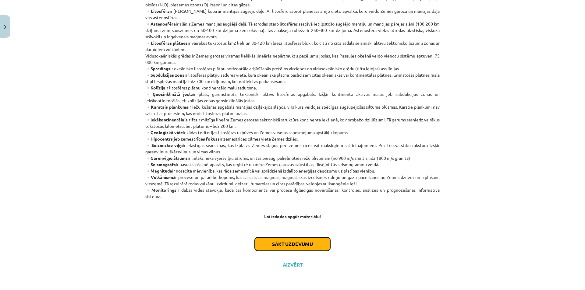
click at [302, 239] on button "Sākt uzdevumu" at bounding box center [293, 244] width 76 height 13
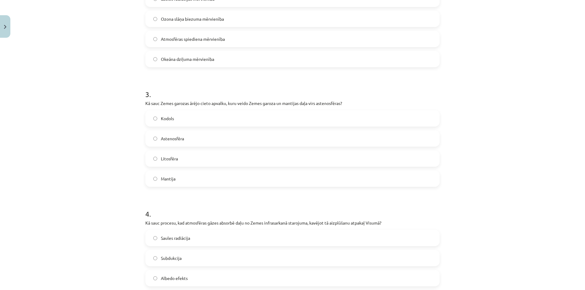
scroll to position [15, 0]
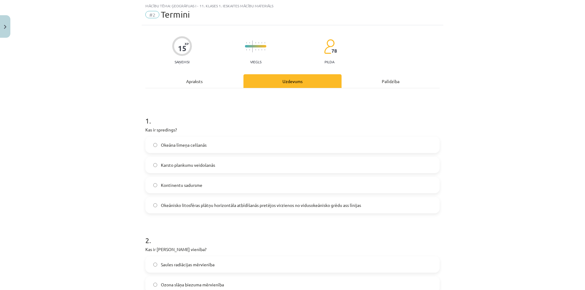
click at [389, 206] on label "Okeānisko litosfēras plātņu horizontāla atbīdīšanās pretējos virzienos no vidus…" at bounding box center [292, 205] width 293 height 15
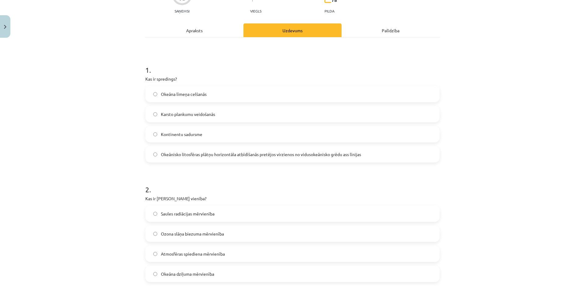
click at [245, 234] on label "Ozona slāņa biezuma mērvienība" at bounding box center [292, 233] width 293 height 15
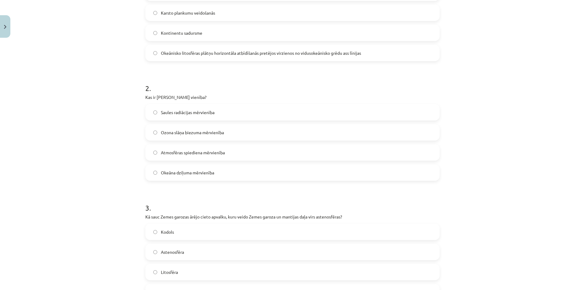
scroll to position [218, 0]
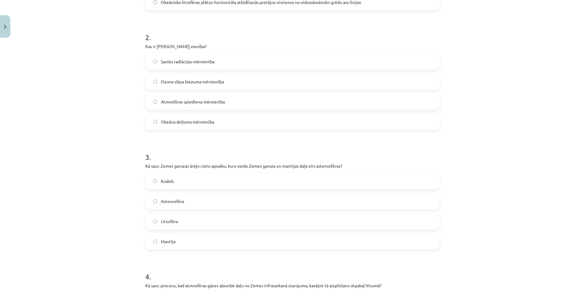
click at [222, 220] on label "Litosfēra" at bounding box center [292, 221] width 293 height 15
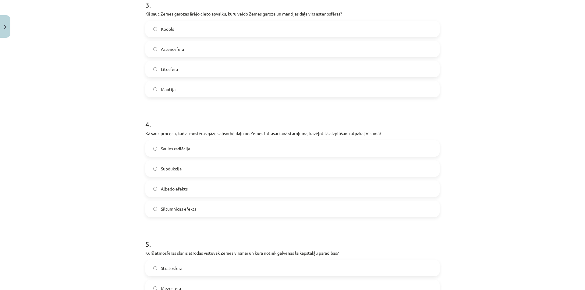
click at [191, 190] on label "Albedo efekts" at bounding box center [292, 188] width 293 height 15
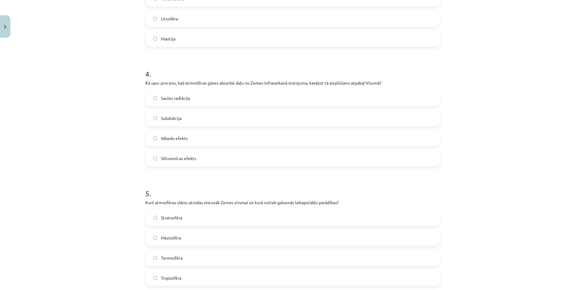
click at [184, 157] on span "Siltumnīcas efekts" at bounding box center [178, 158] width 35 height 6
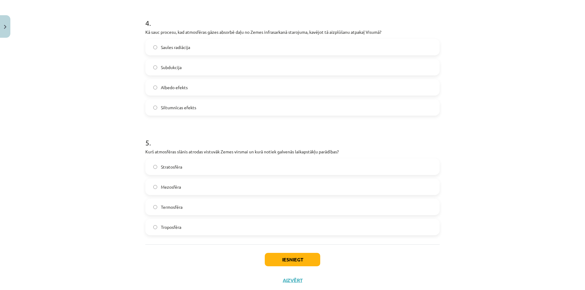
click at [173, 165] on span "Stratosfēra" at bounding box center [171, 167] width 21 height 6
click at [187, 221] on label "Troposfēra" at bounding box center [292, 227] width 293 height 15
click at [299, 260] on button "Iesniegt" at bounding box center [292, 259] width 55 height 13
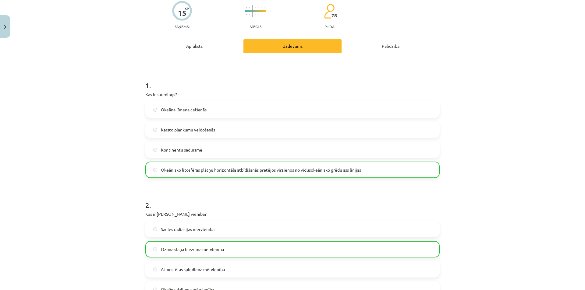
scroll to position [0, 0]
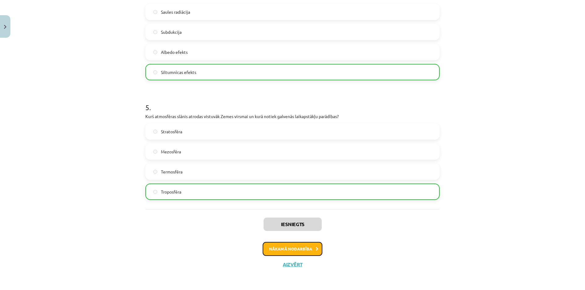
click at [288, 243] on button "Nākamā nodarbība" at bounding box center [293, 249] width 60 height 14
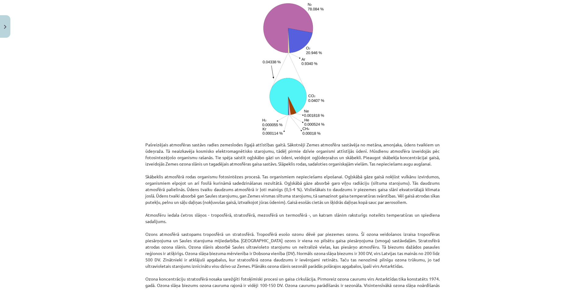
scroll to position [705, 0]
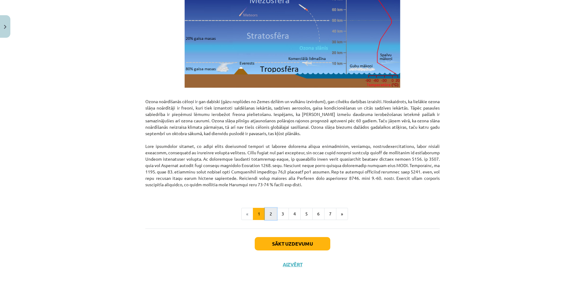
click at [271, 218] on button "2" at bounding box center [271, 214] width 12 height 12
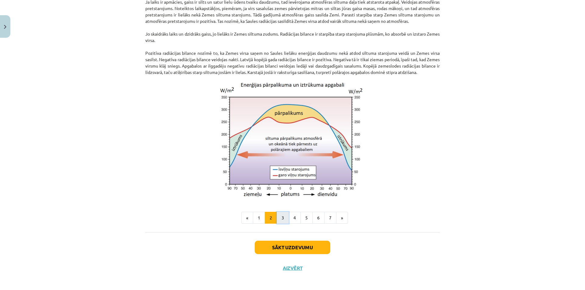
click at [279, 222] on button "3" at bounding box center [283, 218] width 12 height 12
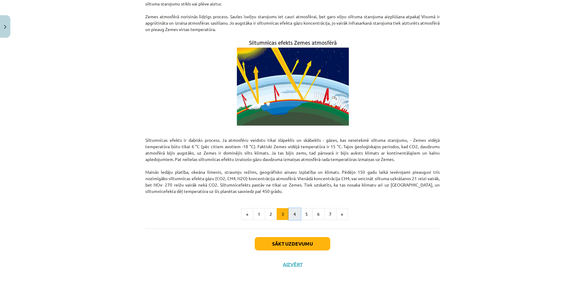
click at [292, 220] on button "4" at bounding box center [294, 214] width 12 height 12
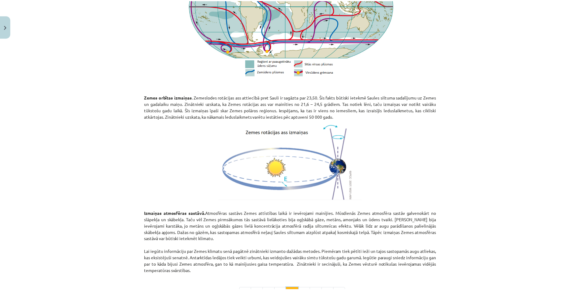
scroll to position [638, 0]
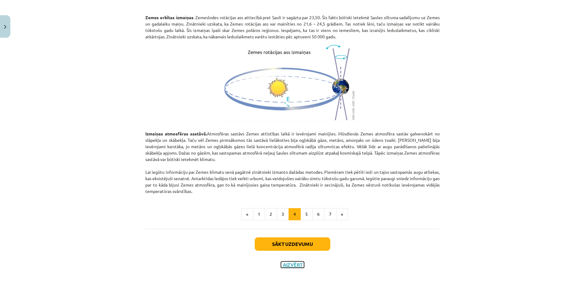
click at [287, 265] on button "Aizvērt" at bounding box center [292, 265] width 23 height 6
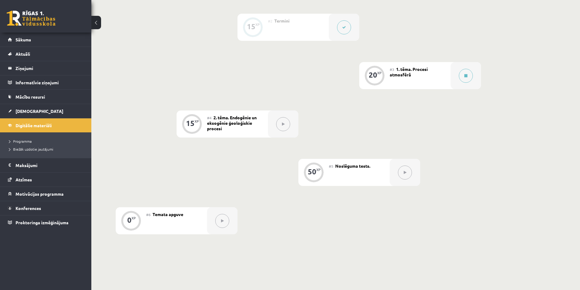
scroll to position [148, 0]
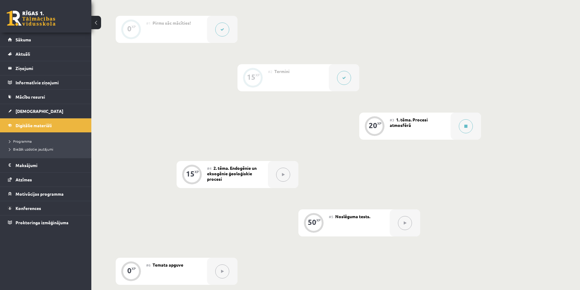
click at [422, 125] on div "#3 1. tēma. Procesi atmosfērā" at bounding box center [420, 126] width 61 height 27
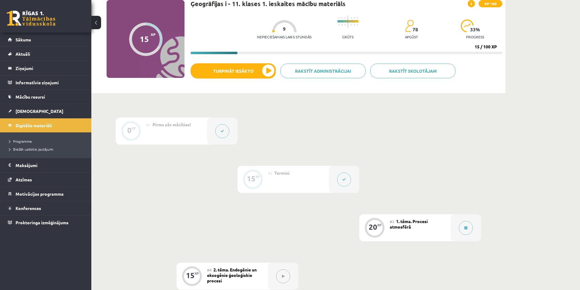
scroll to position [0, 0]
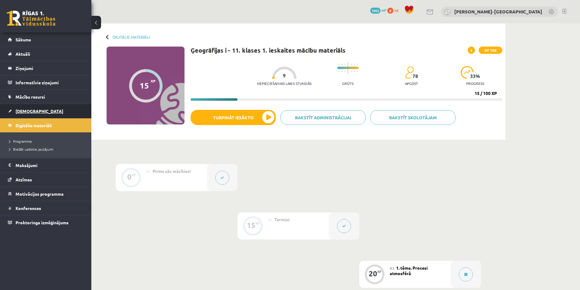
click at [32, 116] on link "[DEMOGRAPHIC_DATA]" at bounding box center [46, 111] width 76 height 14
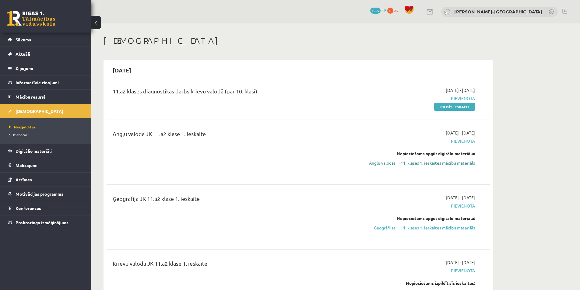
click at [436, 161] on link "Angļu valodas I - 11. klases 1. ieskaites mācību materiāls" at bounding box center [417, 163] width 115 height 6
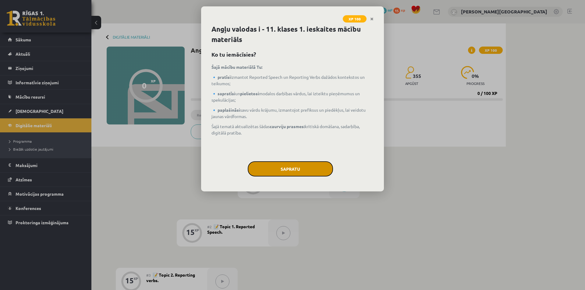
click at [317, 169] on button "Sapratu" at bounding box center [290, 168] width 85 height 15
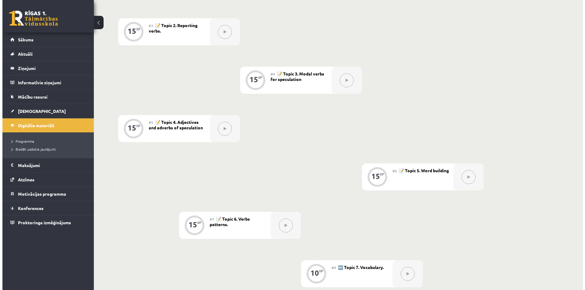
scroll to position [97, 0]
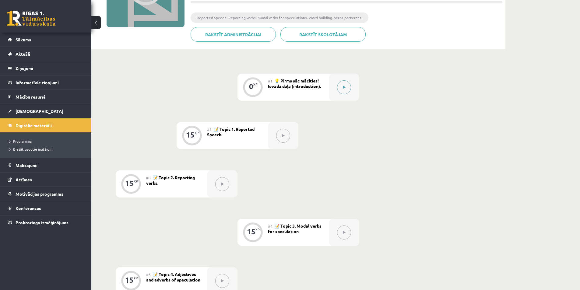
click at [342, 87] on button at bounding box center [344, 87] width 14 height 14
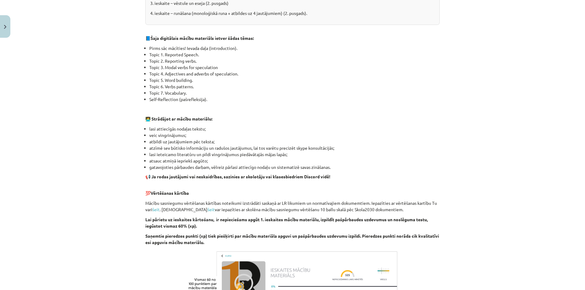
scroll to position [350, 0]
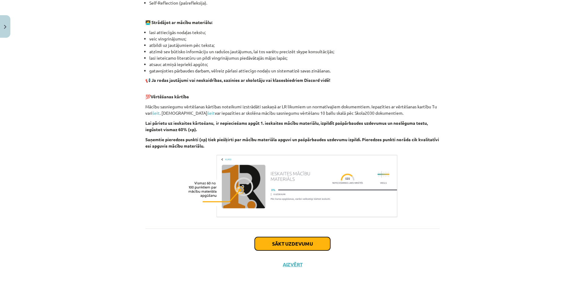
click at [313, 246] on button "Sākt uzdevumu" at bounding box center [293, 243] width 76 height 13
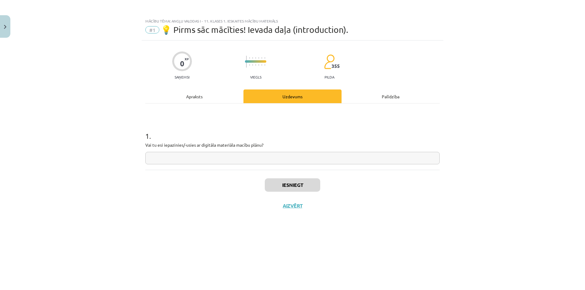
scroll to position [0, 0]
click at [248, 157] on input "text" at bounding box center [292, 158] width 294 height 12
type input "*"
type input "**"
click at [283, 190] on button "Iesniegt" at bounding box center [292, 185] width 55 height 13
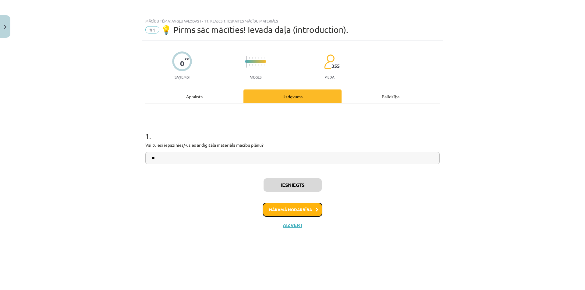
click at [290, 208] on button "Nākamā nodarbība" at bounding box center [293, 210] width 60 height 14
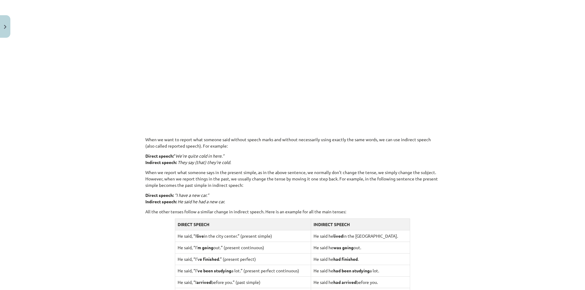
scroll to position [203, 0]
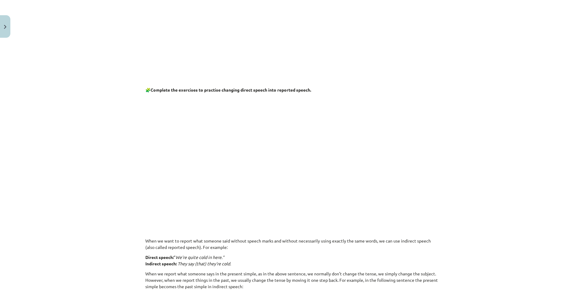
click at [373, 182] on p at bounding box center [292, 155] width 294 height 117
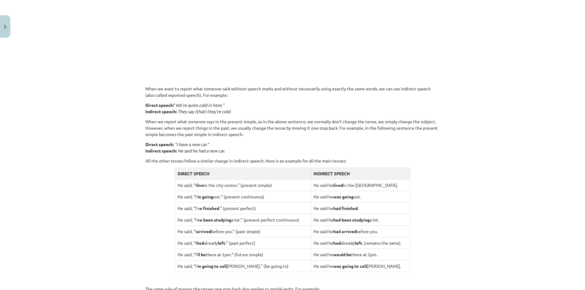
scroll to position [508, 0]
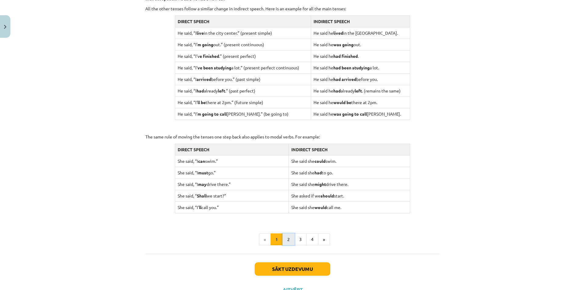
click at [284, 240] on button "2" at bounding box center [288, 240] width 12 height 12
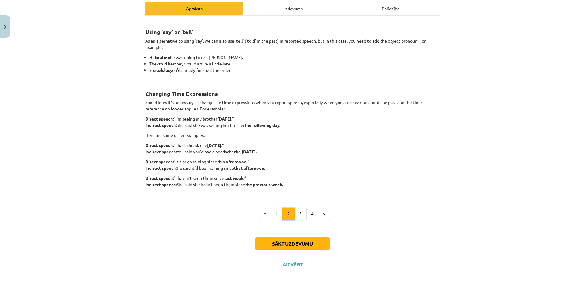
scroll to position [88, 0]
click at [296, 216] on button "3" at bounding box center [300, 214] width 12 height 12
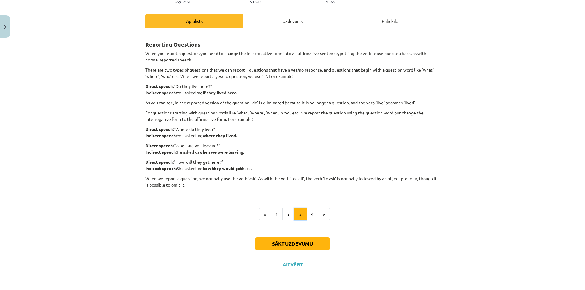
scroll to position [76, 0]
click at [307, 217] on button "4" at bounding box center [312, 214] width 12 height 12
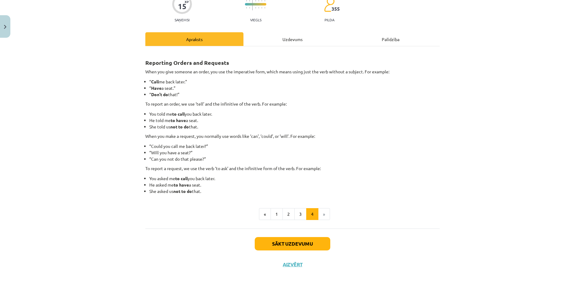
click at [318, 218] on li "»" at bounding box center [324, 214] width 12 height 12
click at [319, 217] on li "»" at bounding box center [324, 214] width 12 height 12
click at [281, 38] on div "Uzdevums" at bounding box center [292, 39] width 98 height 14
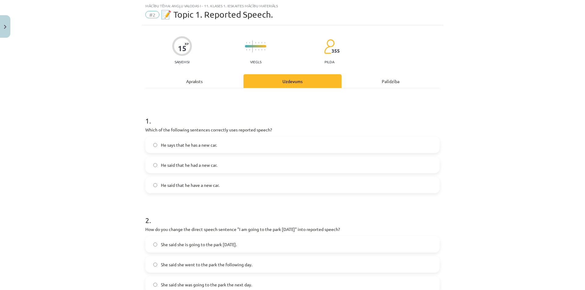
click at [216, 167] on label "He said that he had a new car." at bounding box center [292, 164] width 293 height 15
click at [192, 82] on div "Apraksts" at bounding box center [194, 81] width 98 height 14
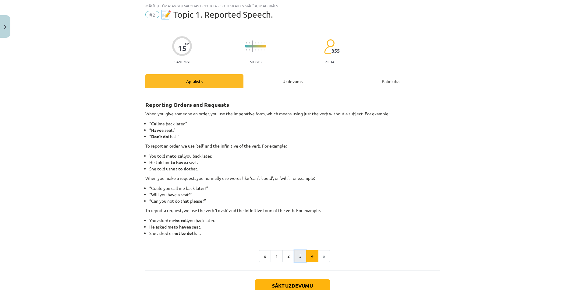
click at [297, 259] on button "3" at bounding box center [300, 256] width 12 height 12
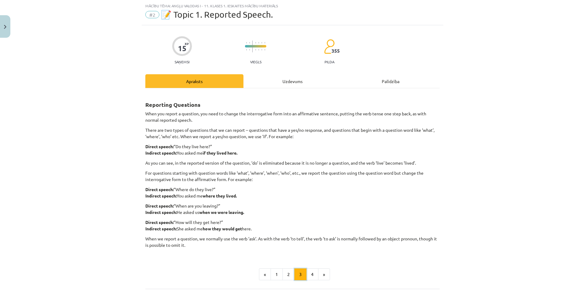
scroll to position [57, 0]
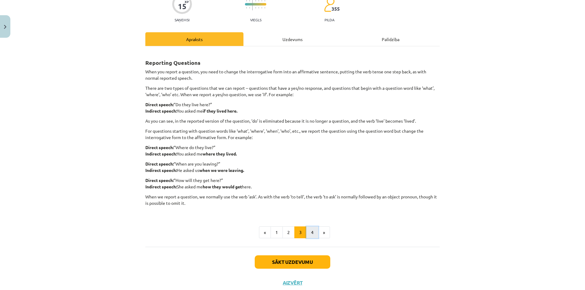
click at [311, 235] on button "4" at bounding box center [312, 233] width 12 height 12
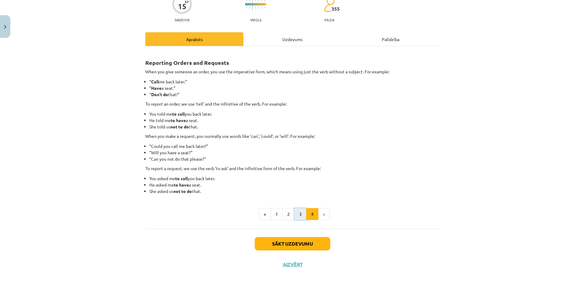
click at [296, 219] on button "3" at bounding box center [300, 214] width 12 height 12
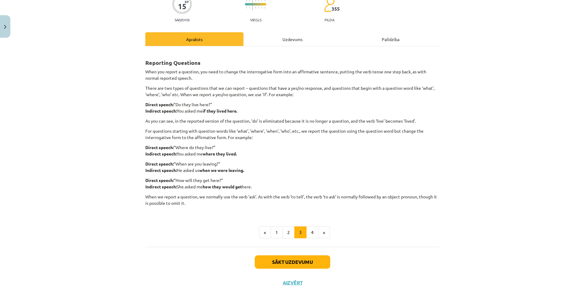
click at [277, 39] on div "Uzdevums" at bounding box center [292, 39] width 98 height 14
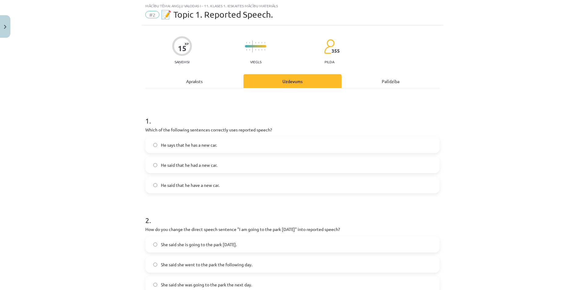
scroll to position [66, 0]
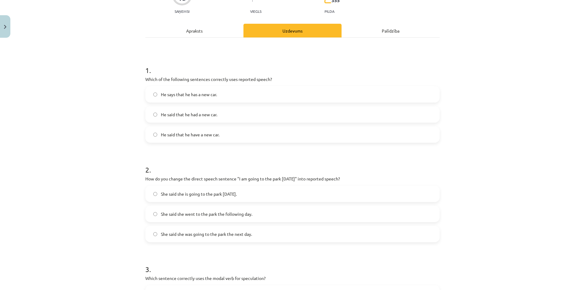
click at [174, 197] on label "She said she is going to the park tomorrow." at bounding box center [292, 193] width 293 height 15
click at [227, 233] on span "She said she was going to the park the next day." at bounding box center [206, 234] width 91 height 6
click at [216, 33] on div "Apraksts" at bounding box center [194, 31] width 98 height 14
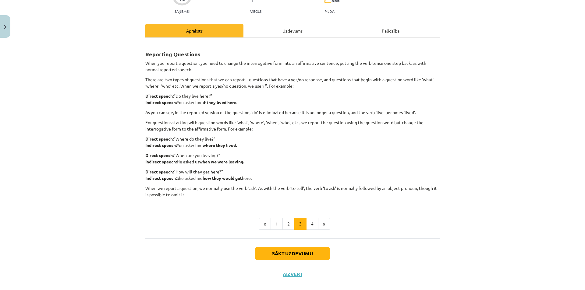
scroll to position [15, 0]
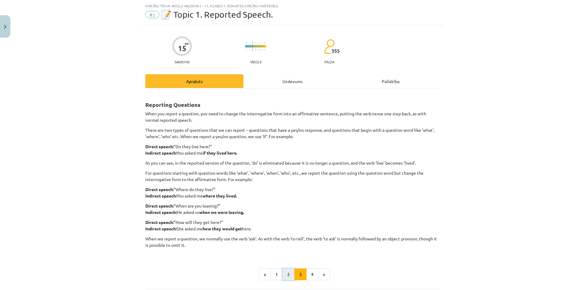
click at [286, 275] on button "2" at bounding box center [288, 275] width 12 height 12
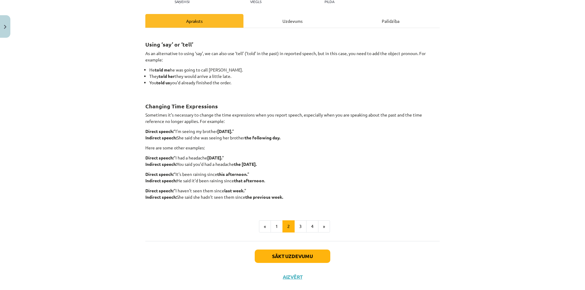
click at [273, 23] on div "Uzdevums" at bounding box center [292, 21] width 98 height 14
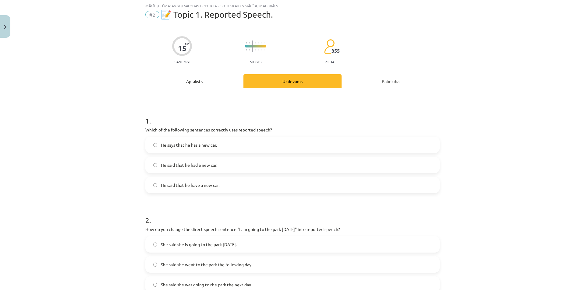
scroll to position [66, 0]
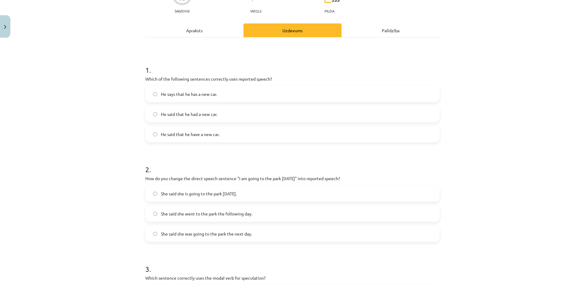
click at [182, 214] on span "She said she went to the park the following day." at bounding box center [206, 214] width 91 height 6
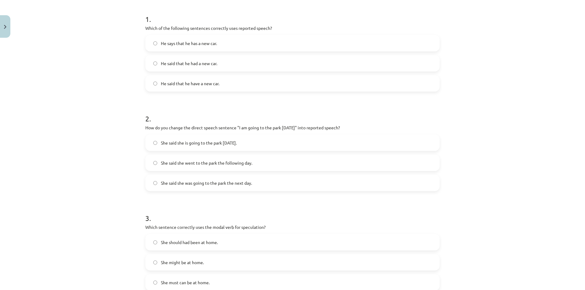
scroll to position [168, 0]
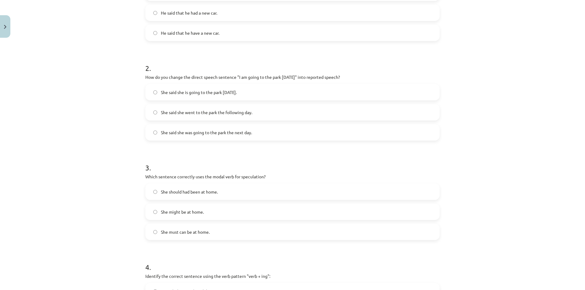
click at [200, 216] on label "She might be at home." at bounding box center [292, 211] width 293 height 15
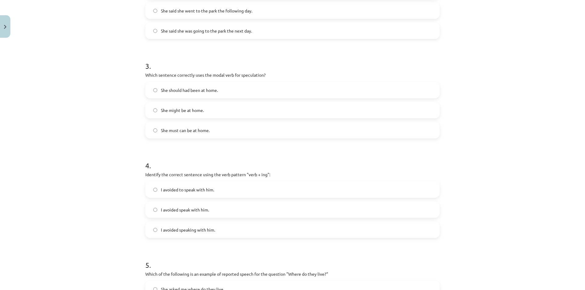
click at [204, 230] on span "I avoided speaking with him." at bounding box center [188, 230] width 54 height 6
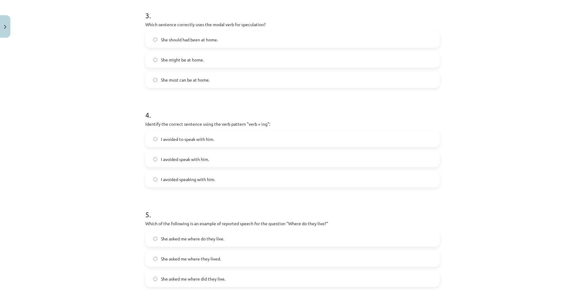
scroll to position [371, 0]
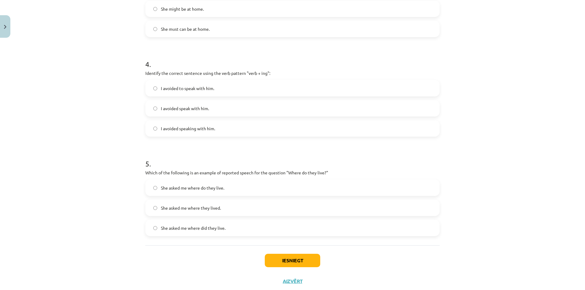
click at [177, 212] on label "She asked me where they lived." at bounding box center [292, 207] width 293 height 15
click at [276, 263] on button "Iesniegt" at bounding box center [292, 260] width 55 height 13
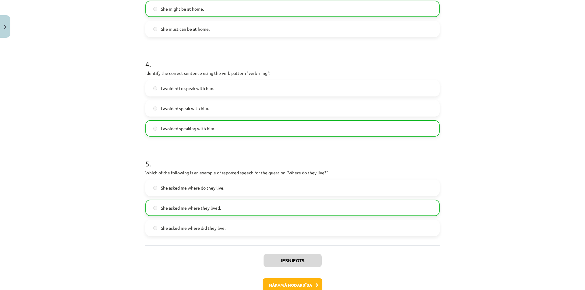
scroll to position [218, 0]
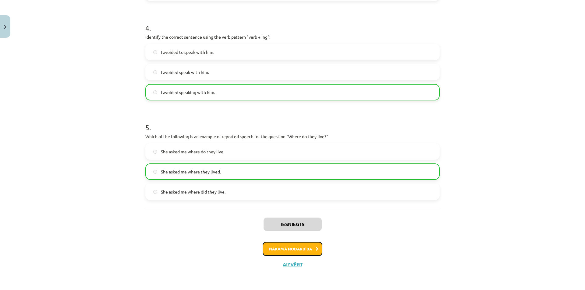
click at [297, 250] on button "Nākamā nodarbība" at bounding box center [293, 249] width 60 height 14
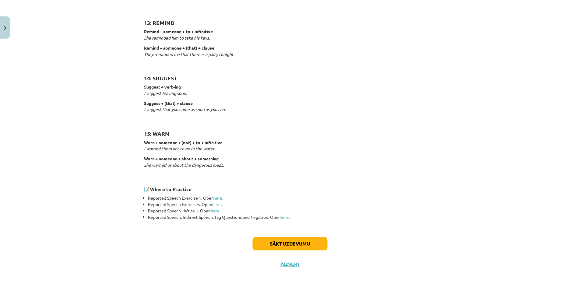
scroll to position [733, 0]
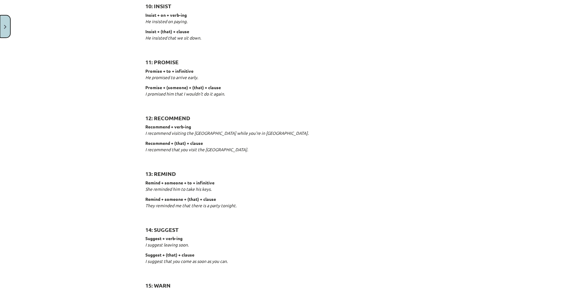
drag, startPoint x: 7, startPoint y: 23, endPoint x: 49, endPoint y: 48, distance: 48.9
click at [6, 23] on button "Close" at bounding box center [5, 26] width 10 height 23
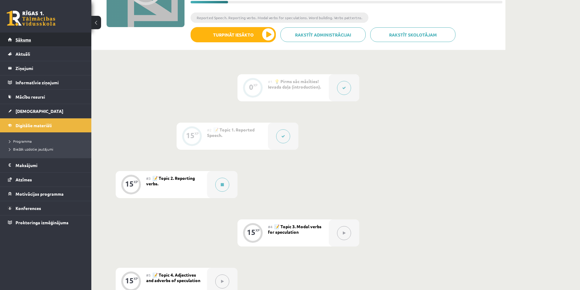
click at [22, 45] on link "Sākums" at bounding box center [46, 40] width 76 height 14
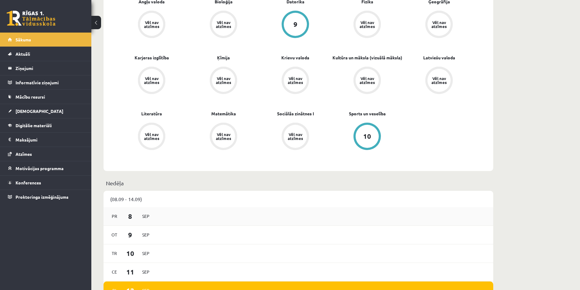
scroll to position [101, 0]
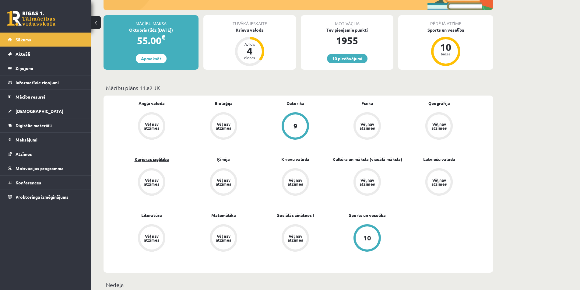
click at [146, 160] on link "Karjeras izglītība" at bounding box center [152, 159] width 34 height 6
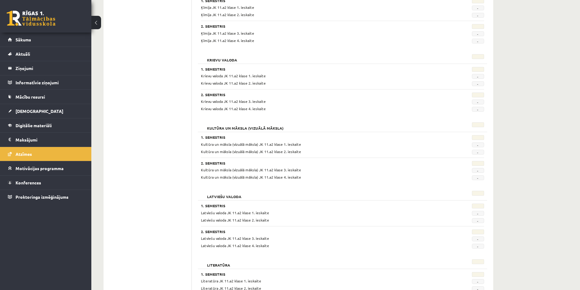
scroll to position [558, 0]
